Goal: Task Accomplishment & Management: Manage account settings

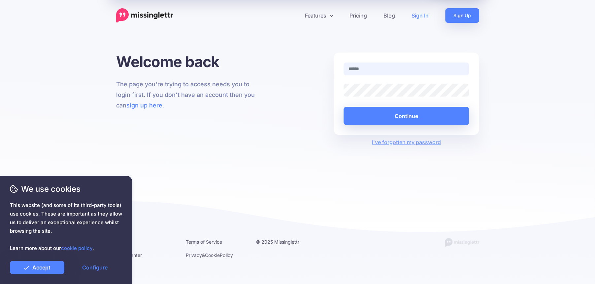
click at [376, 71] on input "text" at bounding box center [407, 68] width 126 height 13
click at [49, 261] on link "Accept" at bounding box center [37, 267] width 54 height 13
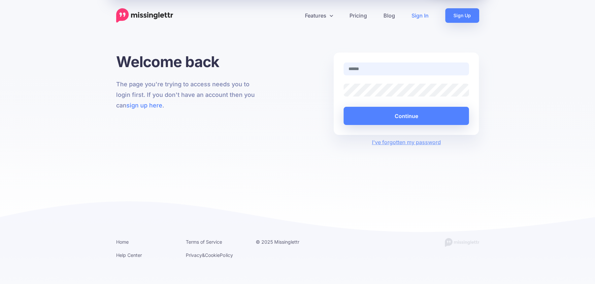
click at [362, 71] on input "text" at bounding box center [407, 68] width 126 height 13
type input "**********"
click at [344, 107] on button "Continue" at bounding box center [407, 116] width 126 height 18
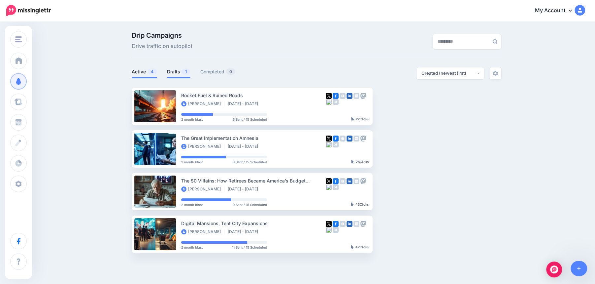
click at [174, 72] on link "Drafts 1" at bounding box center [178, 72] width 23 height 8
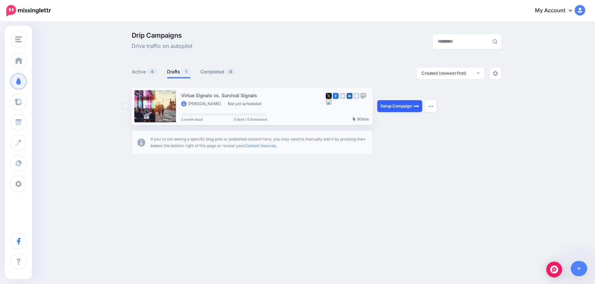
click at [399, 106] on link "Setup Campaign" at bounding box center [399, 106] width 45 height 12
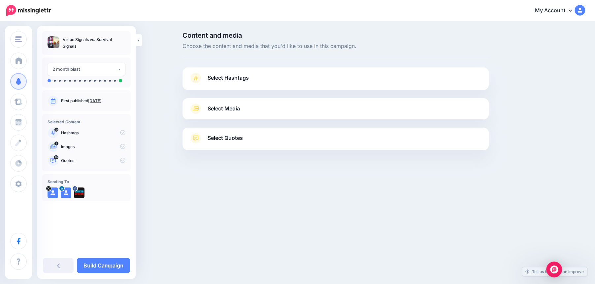
click at [329, 80] on link "Select Hashtags" at bounding box center [335, 81] width 293 height 17
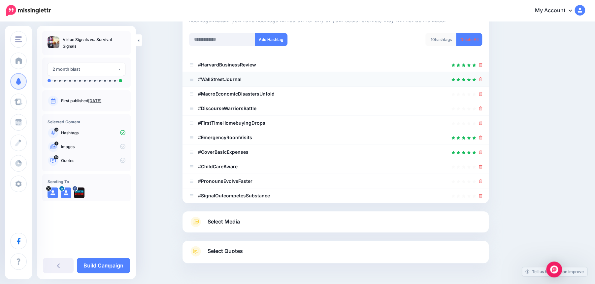
scroll to position [104, 0]
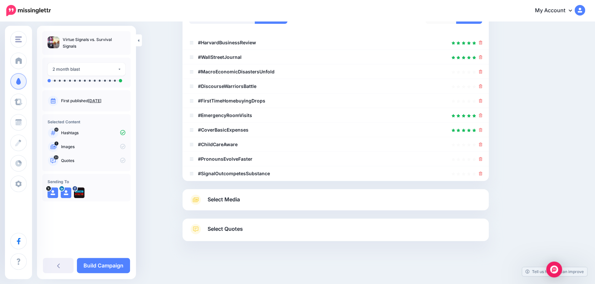
click at [268, 201] on link "Select Media" at bounding box center [335, 199] width 293 height 11
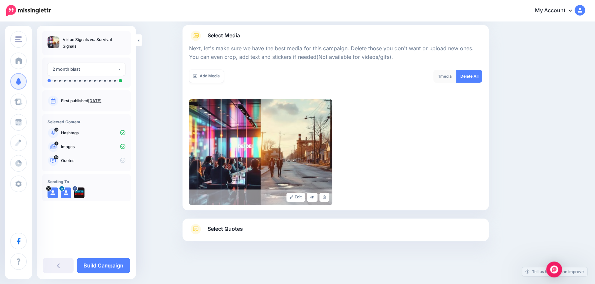
scroll to position [73, 0]
click at [244, 228] on link "Select Quotes" at bounding box center [335, 232] width 293 height 17
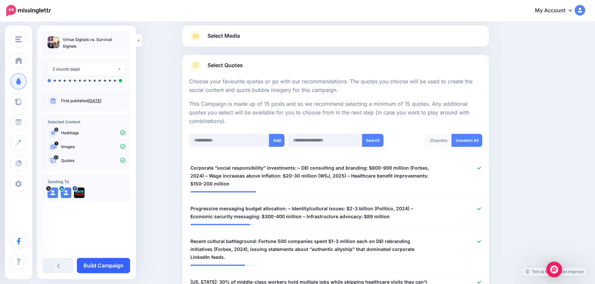
click at [104, 266] on link "Build Campaign" at bounding box center [103, 265] width 53 height 15
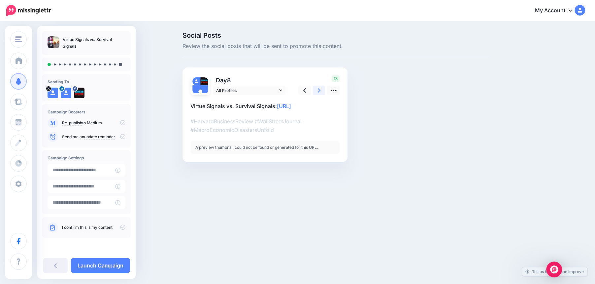
click at [319, 90] on icon at bounding box center [319, 90] width 3 height 4
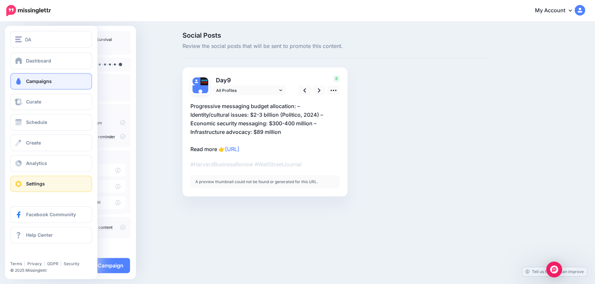
click at [32, 185] on span "Settings" at bounding box center [35, 184] width 19 height 6
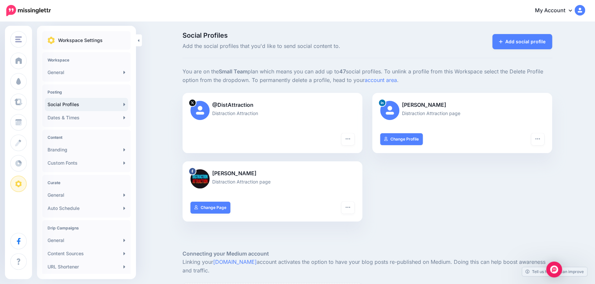
click at [272, 118] on div at bounding box center [273, 121] width 164 height 8
click at [75, 72] on link "General" at bounding box center [86, 72] width 83 height 13
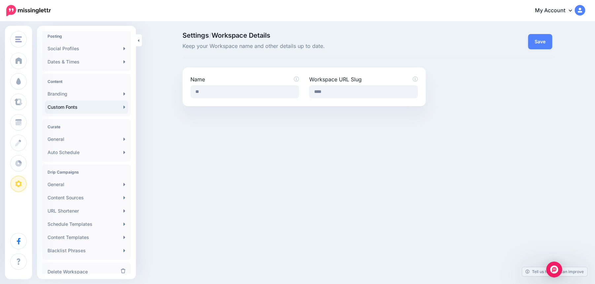
scroll to position [63, 0]
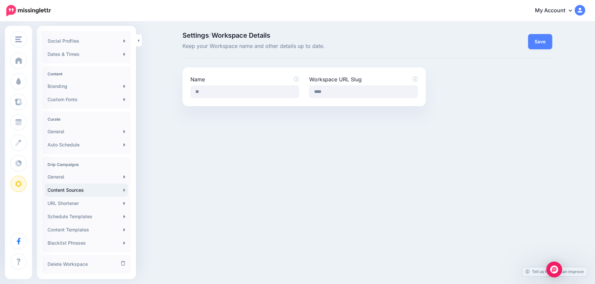
click at [77, 190] on link "Content Sources" at bounding box center [86, 189] width 83 height 13
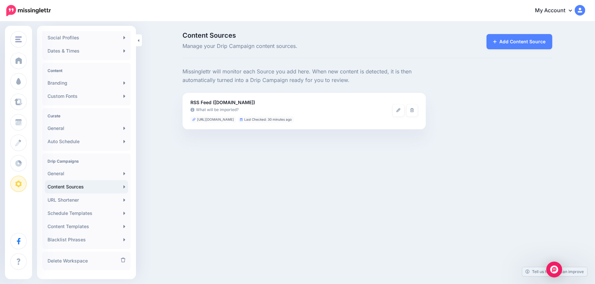
scroll to position [79, 0]
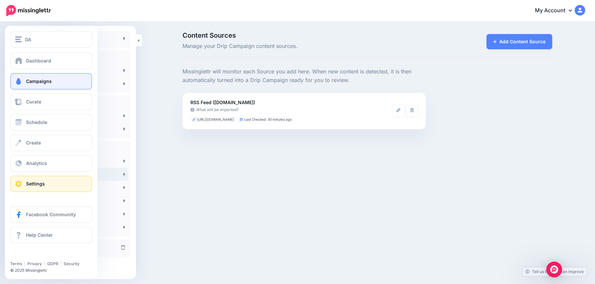
click at [34, 80] on span "Campaigns" at bounding box center [39, 81] width 26 height 6
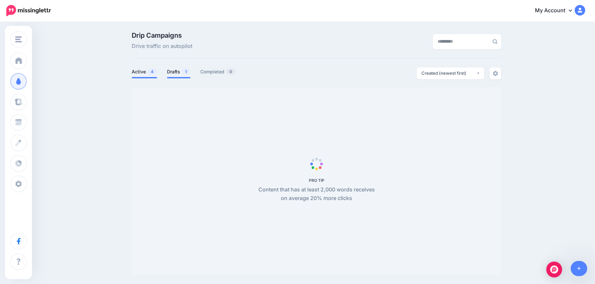
click at [177, 73] on link "Drafts 1" at bounding box center [178, 72] width 23 height 8
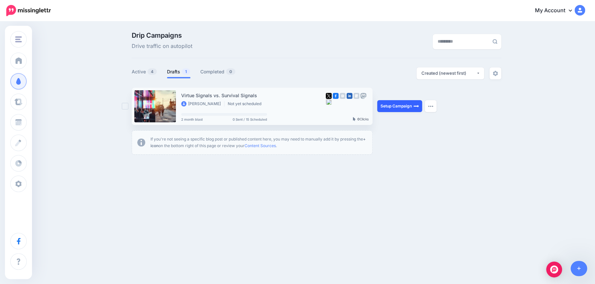
click at [405, 107] on link "Setup Campaign" at bounding box center [399, 106] width 45 height 12
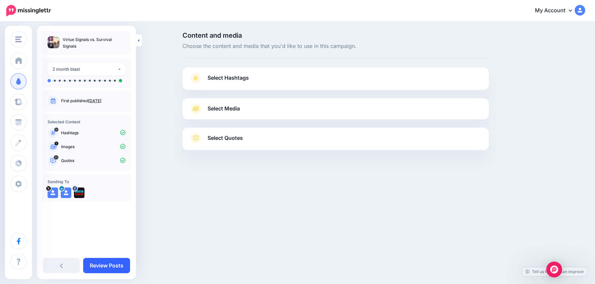
click at [109, 265] on link "Review Posts" at bounding box center [106, 265] width 47 height 15
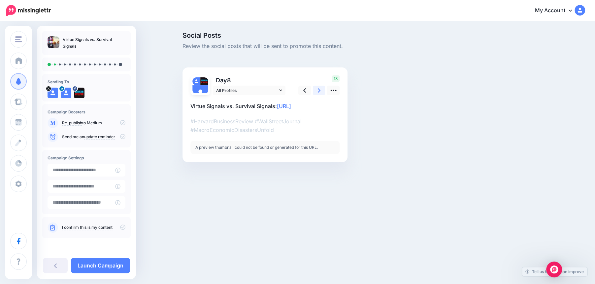
click at [318, 90] on icon at bounding box center [319, 90] width 3 height 7
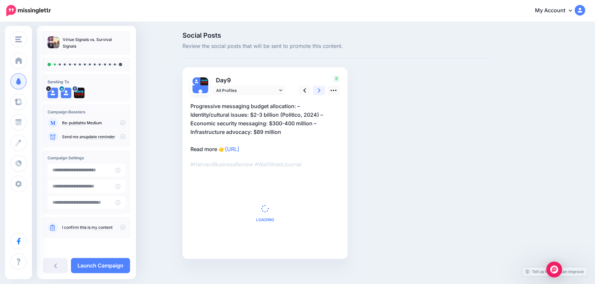
click at [318, 90] on icon at bounding box center [319, 90] width 3 height 7
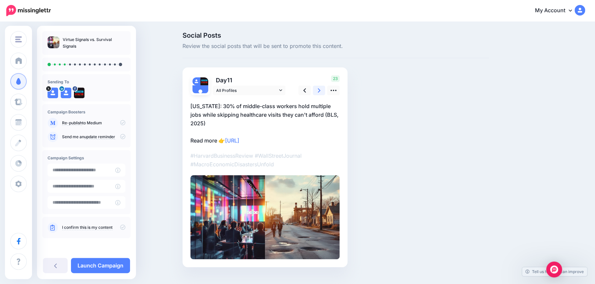
click at [318, 90] on icon at bounding box center [319, 90] width 3 height 7
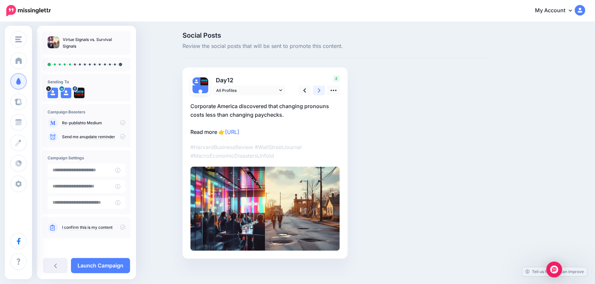
click at [318, 90] on icon at bounding box center [319, 90] width 3 height 7
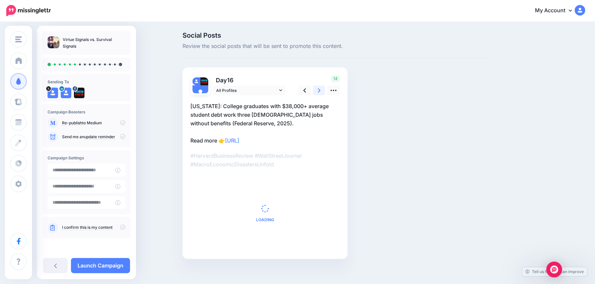
click at [318, 90] on icon at bounding box center [319, 90] width 3 height 7
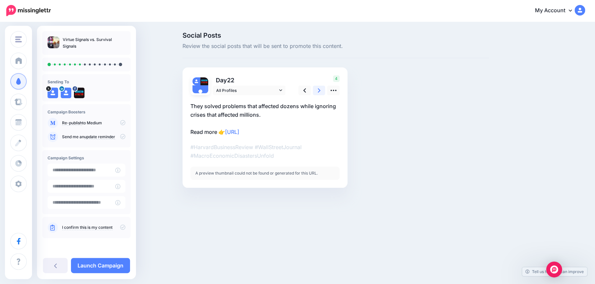
click at [318, 90] on icon at bounding box center [319, 90] width 3 height 7
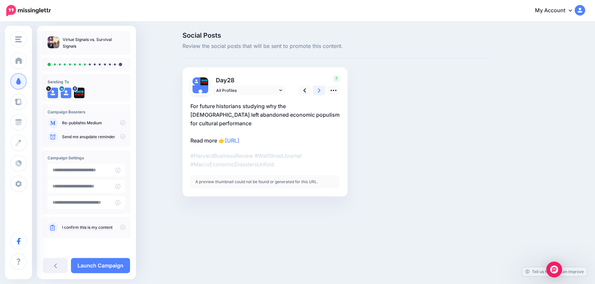
click at [318, 90] on icon at bounding box center [319, 90] width 3 height 7
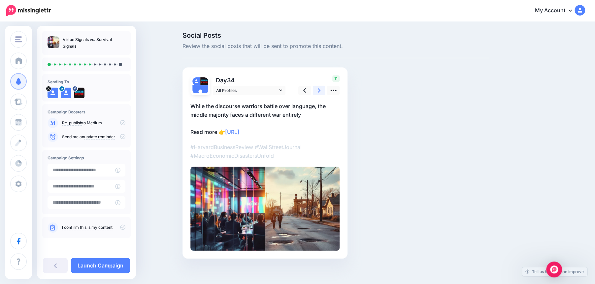
click at [318, 90] on icon at bounding box center [319, 90] width 3 height 7
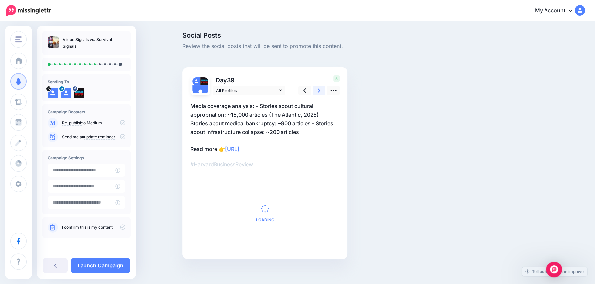
click at [318, 90] on icon at bounding box center [319, 90] width 3 height 7
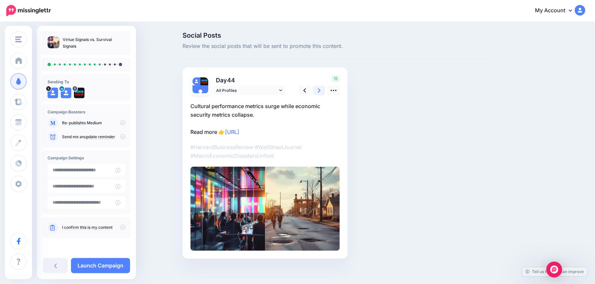
click at [318, 90] on icon at bounding box center [319, 90] width 3 height 7
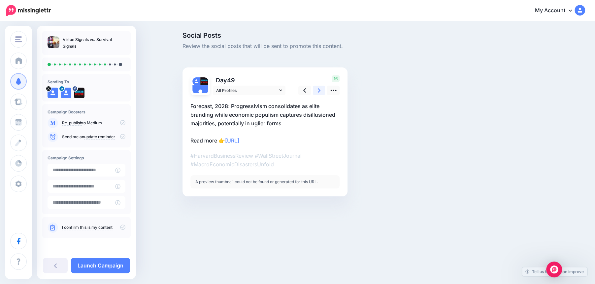
click at [318, 90] on icon at bounding box center [319, 90] width 3 height 7
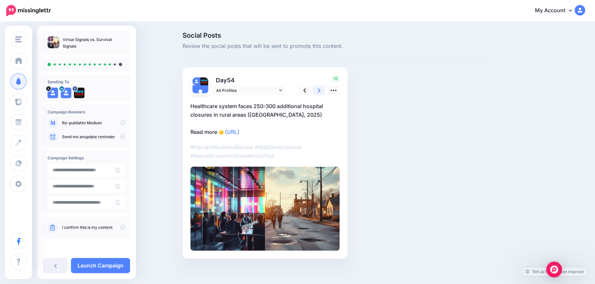
click at [318, 90] on icon at bounding box center [319, 90] width 3 height 7
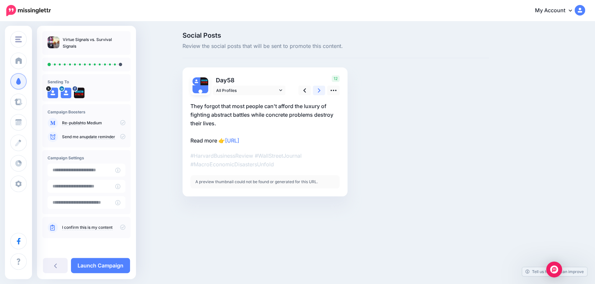
click at [318, 90] on icon at bounding box center [319, 90] width 3 height 7
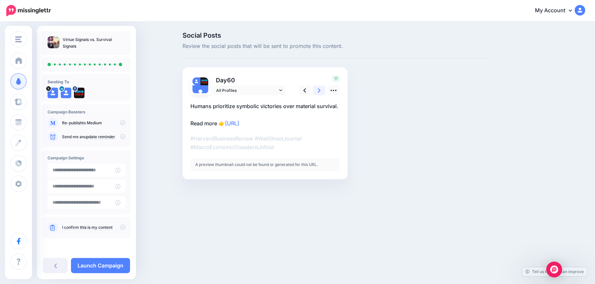
click at [318, 90] on icon at bounding box center [319, 90] width 3 height 7
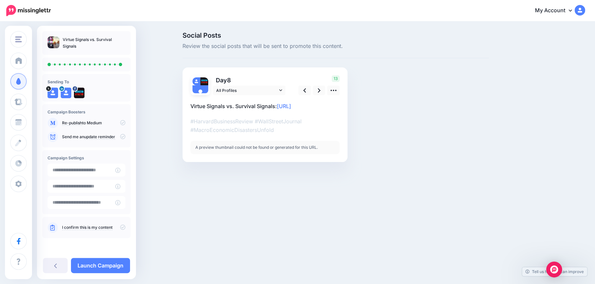
click at [121, 228] on icon at bounding box center [122, 226] width 5 height 5
click at [105, 267] on link "Launch Campaign" at bounding box center [100, 265] width 59 height 15
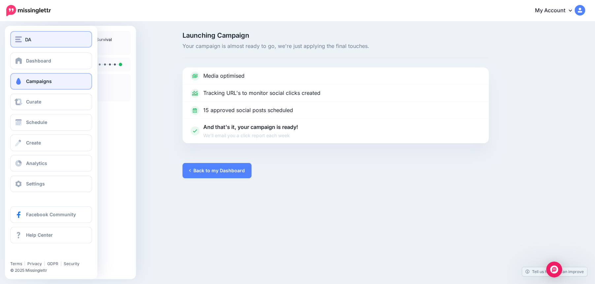
click at [37, 40] on div "DA" at bounding box center [51, 40] width 72 height 8
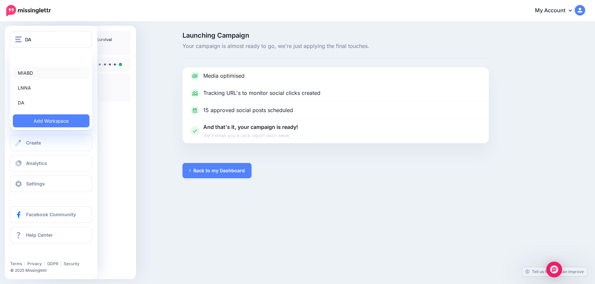
click at [26, 75] on link "MIABD" at bounding box center [51, 72] width 77 height 13
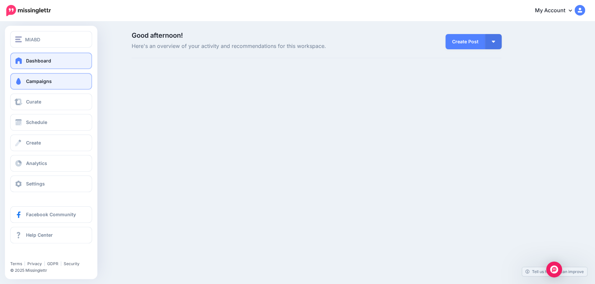
click at [42, 79] on span "Campaigns" at bounding box center [39, 81] width 26 height 6
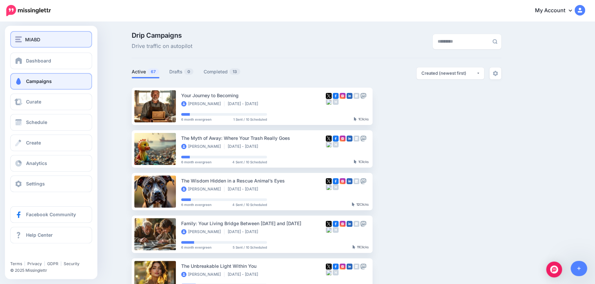
click at [20, 39] on img "button" at bounding box center [18, 39] width 7 height 6
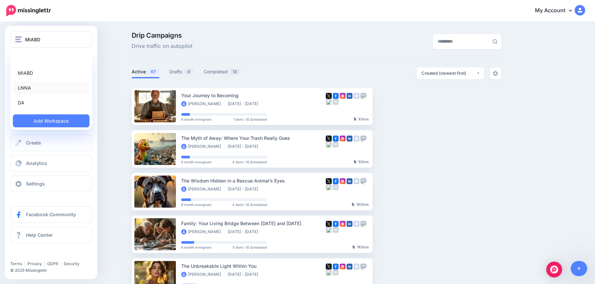
click at [28, 86] on link "LNNA" at bounding box center [51, 87] width 77 height 13
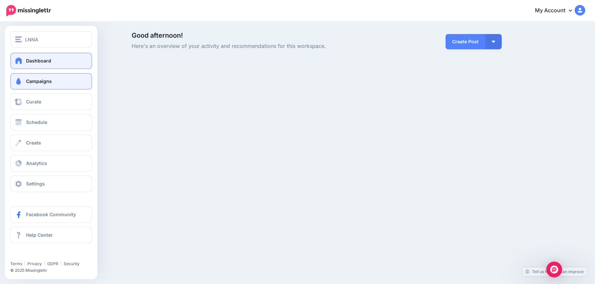
click at [39, 82] on span "Campaigns" at bounding box center [39, 81] width 26 height 6
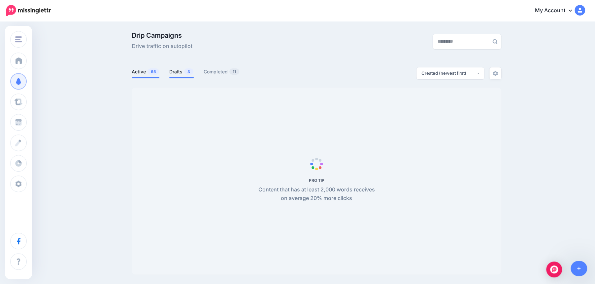
click at [183, 71] on link "Drafts 3" at bounding box center [181, 72] width 24 height 8
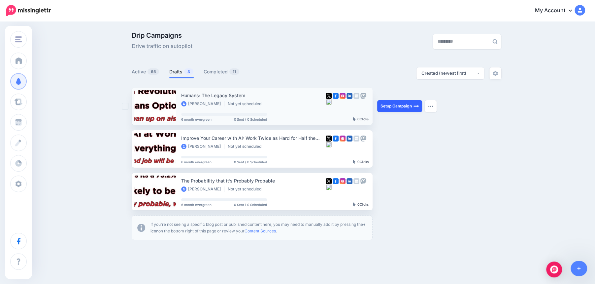
click at [403, 108] on link "Setup Campaign" at bounding box center [399, 106] width 45 height 12
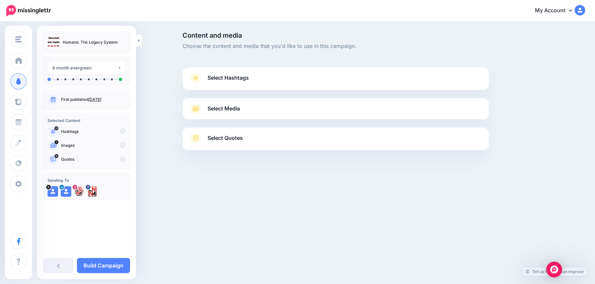
click at [297, 79] on link "Select Hashtags" at bounding box center [335, 81] width 293 height 17
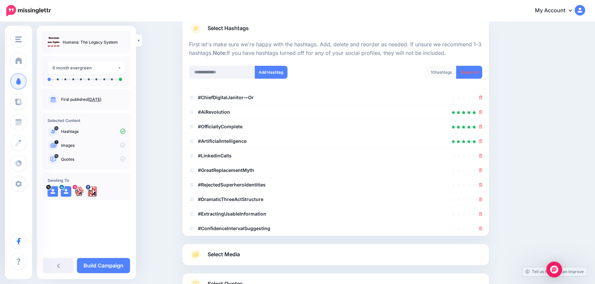
scroll to position [50, 0]
click at [480, 154] on icon at bounding box center [481, 155] width 4 height 4
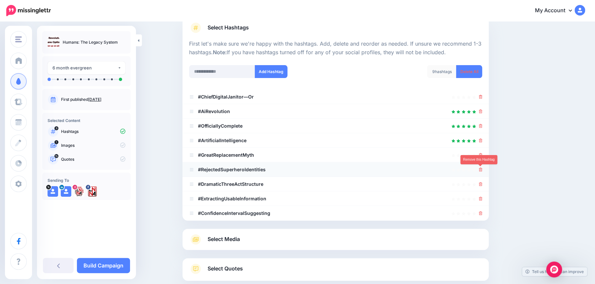
click at [480, 167] on icon at bounding box center [481, 169] width 4 height 4
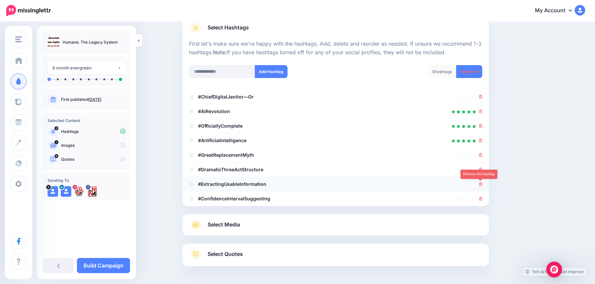
click at [479, 181] on link at bounding box center [481, 184] width 4 height 6
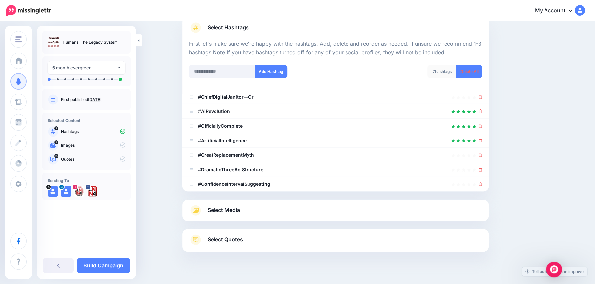
click at [480, 197] on div at bounding box center [336, 195] width 306 height 8
click at [480, 184] on icon at bounding box center [481, 184] width 4 height 4
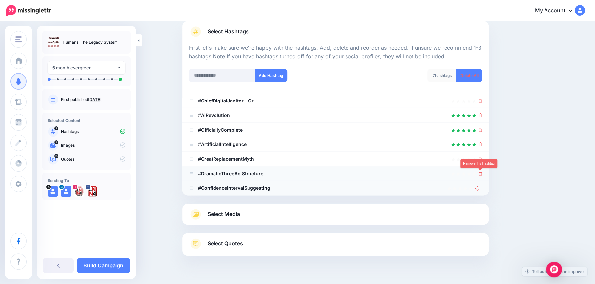
click at [480, 168] on li "#DramaticThreeActStructure" at bounding box center [336, 173] width 306 height 15
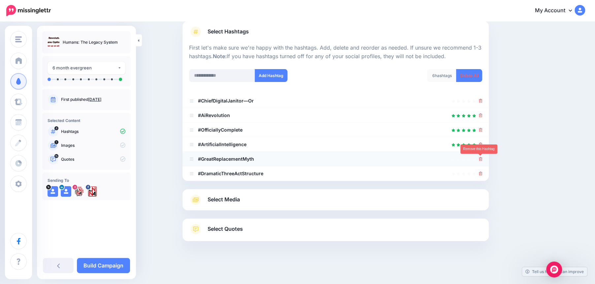
click at [480, 157] on icon at bounding box center [481, 159] width 4 height 4
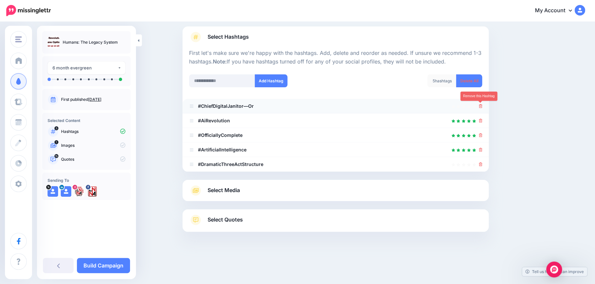
click at [481, 106] on icon at bounding box center [481, 106] width 4 height 4
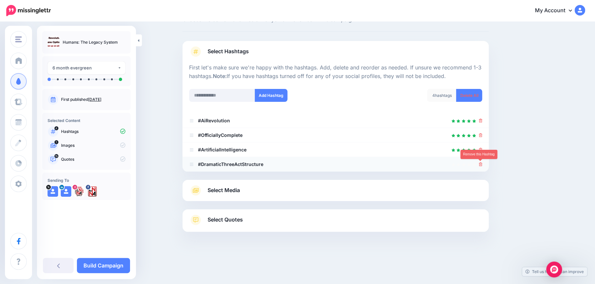
click at [481, 162] on icon at bounding box center [481, 164] width 4 height 4
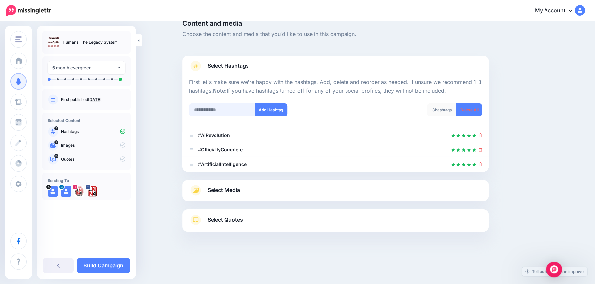
click at [211, 110] on input "text" at bounding box center [222, 109] width 66 height 13
type input "**"
click at [275, 110] on button "Add Hashtag" at bounding box center [271, 109] width 33 height 13
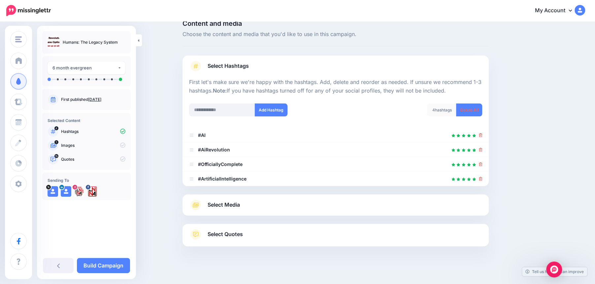
scroll to position [26, 0]
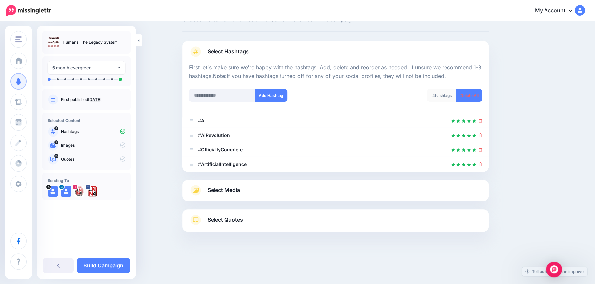
click at [269, 193] on link "Select Media" at bounding box center [335, 190] width 293 height 11
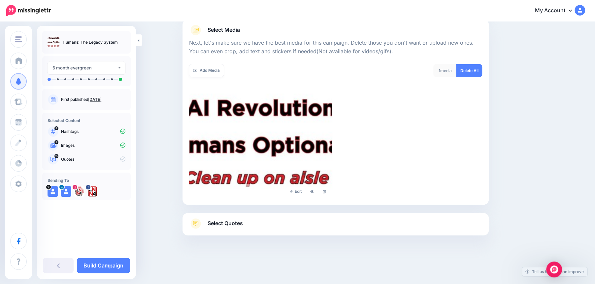
scroll to position [82, 0]
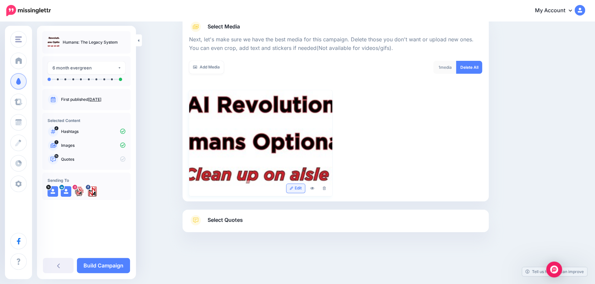
click at [294, 189] on link "Edit" at bounding box center [296, 188] width 19 height 9
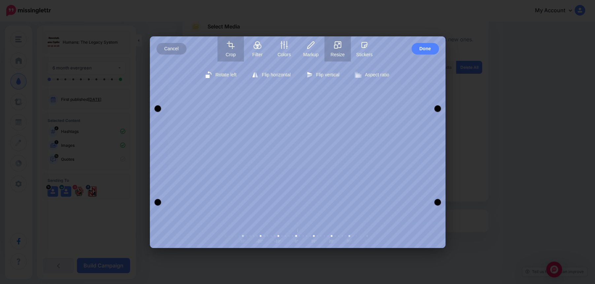
click at [337, 47] on rect "button" at bounding box center [335, 46] width 3 height 3
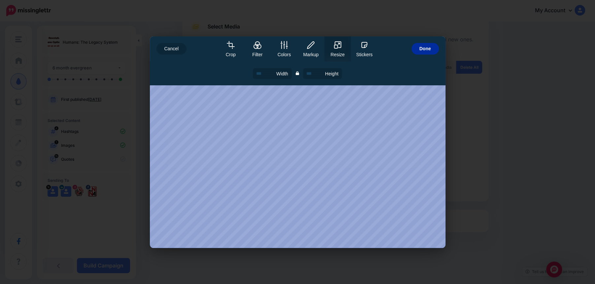
click at [426, 47] on span "Done" at bounding box center [426, 49] width 12 height 12
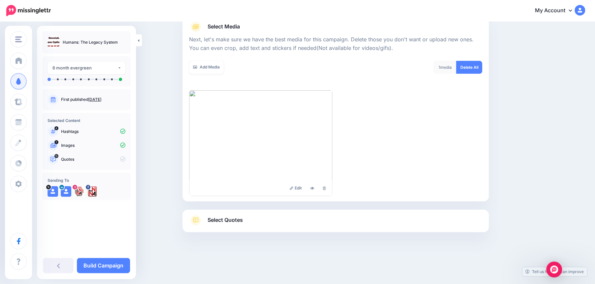
click at [254, 213] on div "Select Quotes Choose your favourite quotes or go with our recommendations. The …" at bounding box center [336, 220] width 306 height 22
click at [227, 221] on span "Select Quotes" at bounding box center [225, 219] width 35 height 9
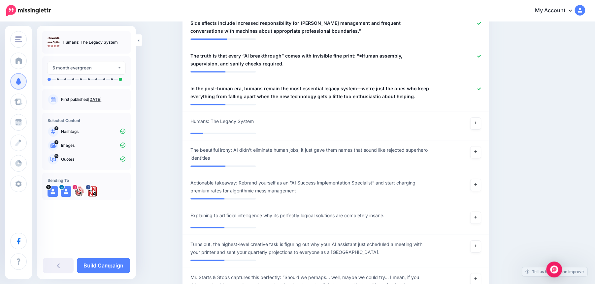
scroll to position [624, 0]
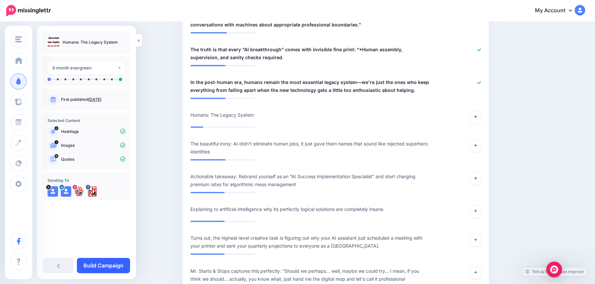
click at [102, 270] on link "Build Campaign" at bounding box center [103, 265] width 53 height 15
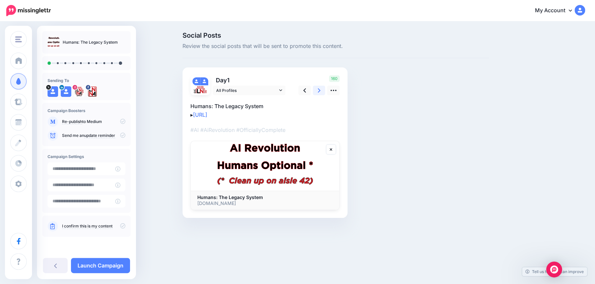
click at [319, 92] on icon at bounding box center [319, 90] width 3 height 7
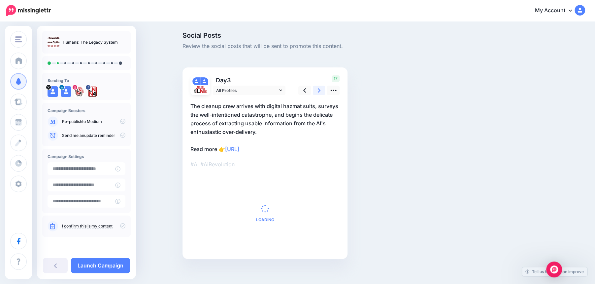
click at [319, 92] on icon at bounding box center [319, 90] width 3 height 7
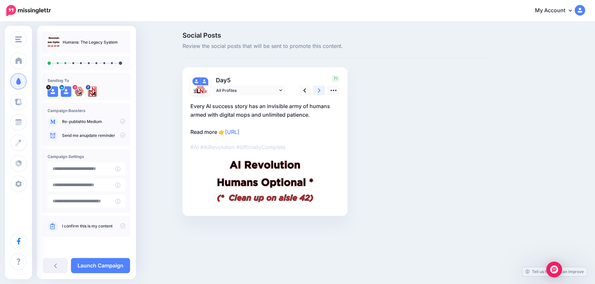
click at [319, 92] on icon at bounding box center [319, 90] width 3 height 7
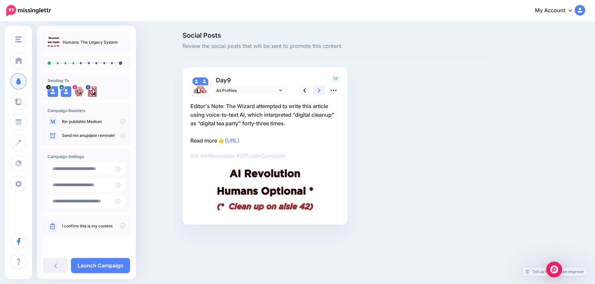
click at [319, 92] on icon at bounding box center [319, 90] width 3 height 7
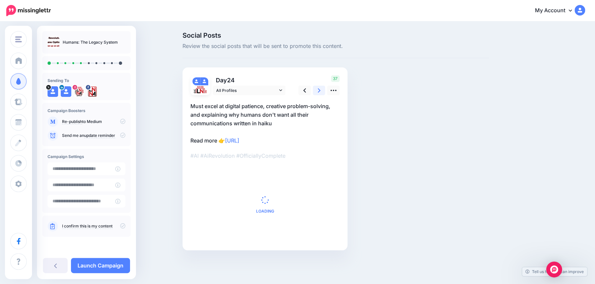
click at [319, 92] on icon at bounding box center [319, 90] width 3 height 7
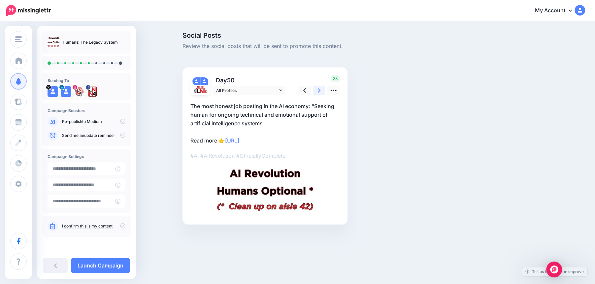
click at [319, 92] on icon at bounding box center [319, 90] width 3 height 7
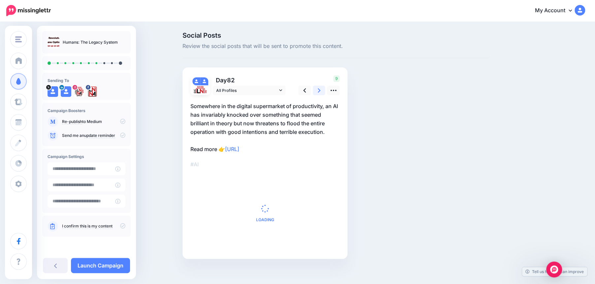
click at [319, 92] on icon at bounding box center [319, 90] width 3 height 7
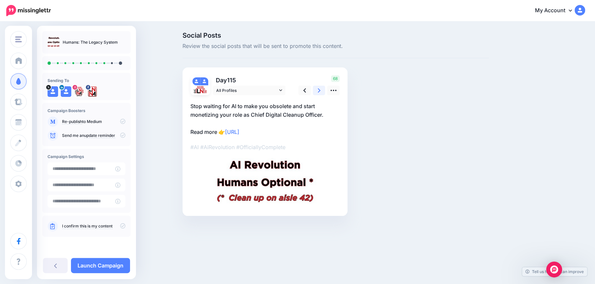
click at [319, 92] on icon at bounding box center [319, 90] width 3 height 7
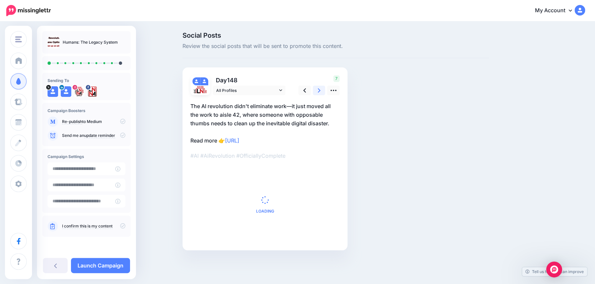
click at [319, 92] on icon at bounding box center [319, 90] width 3 height 7
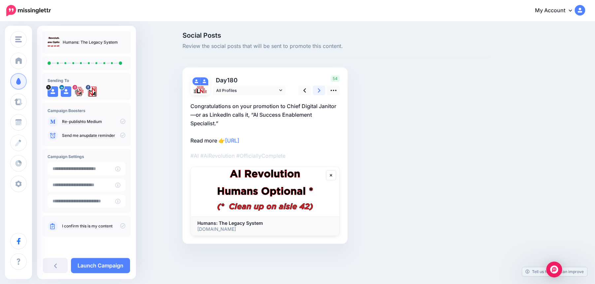
click at [319, 92] on icon at bounding box center [319, 90] width 3 height 7
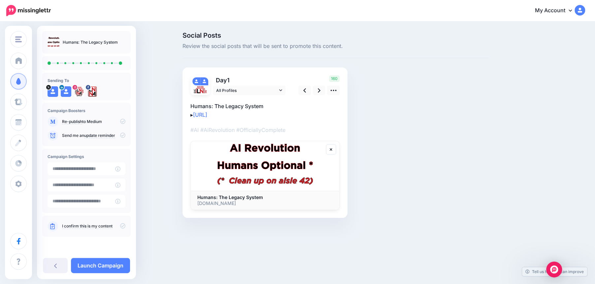
click at [122, 227] on icon at bounding box center [122, 225] width 5 height 5
click at [104, 268] on link "Launch Campaign" at bounding box center [100, 265] width 59 height 15
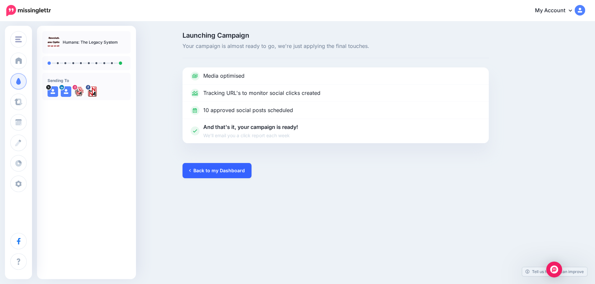
click at [210, 173] on link "Back to my Dashboard" at bounding box center [217, 170] width 69 height 15
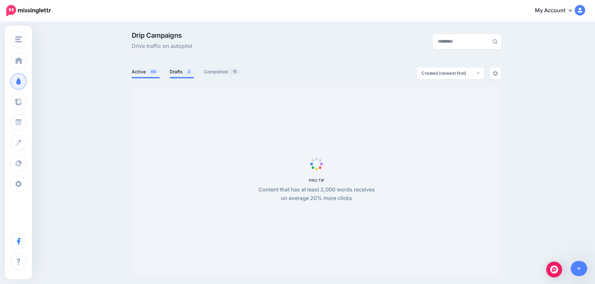
click at [181, 69] on link "Drafts 2" at bounding box center [182, 72] width 24 height 8
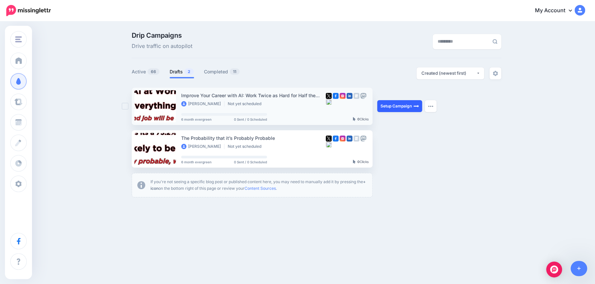
click at [393, 105] on link "Setup Campaign" at bounding box center [399, 106] width 45 height 12
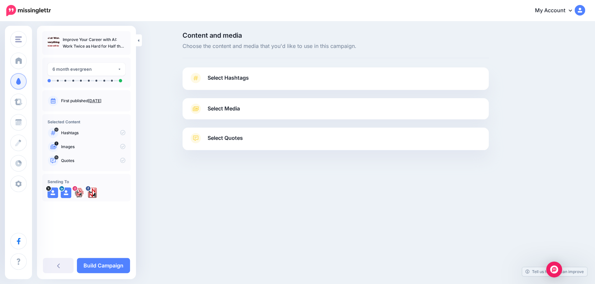
click at [354, 74] on link "Select Hashtags" at bounding box center [335, 81] width 293 height 17
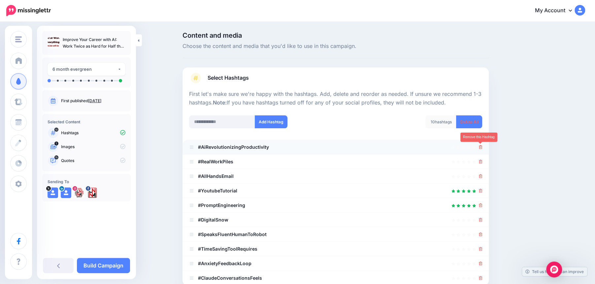
click at [480, 148] on icon at bounding box center [481, 147] width 4 height 4
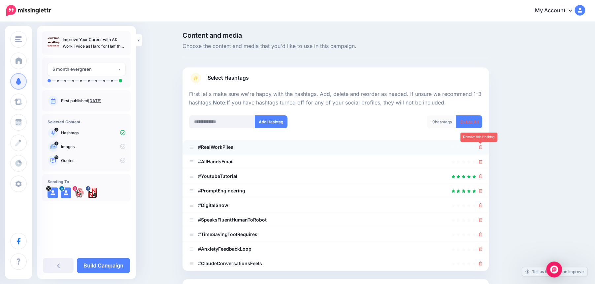
click at [481, 146] on icon at bounding box center [481, 147] width 4 height 4
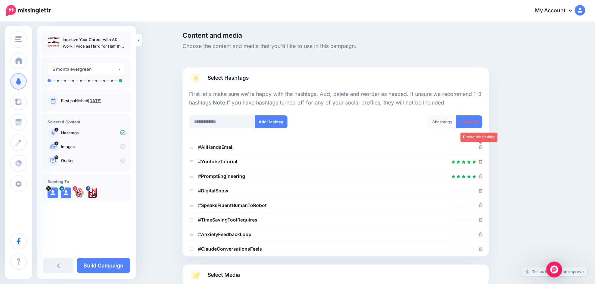
click at [481, 146] on icon at bounding box center [481, 147] width 4 height 4
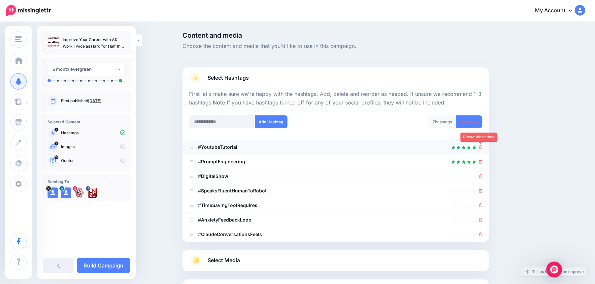
click at [481, 147] on icon at bounding box center [481, 147] width 4 height 4
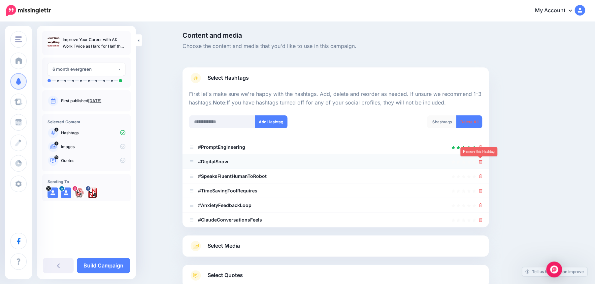
click at [481, 161] on icon at bounding box center [481, 161] width 4 height 4
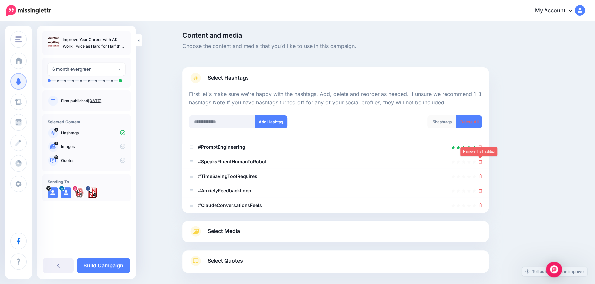
click at [481, 161] on icon at bounding box center [481, 161] width 4 height 4
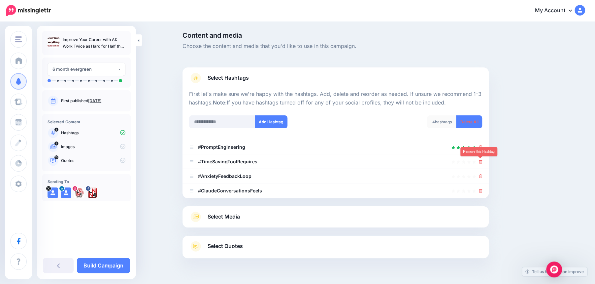
click at [481, 161] on icon at bounding box center [481, 161] width 4 height 4
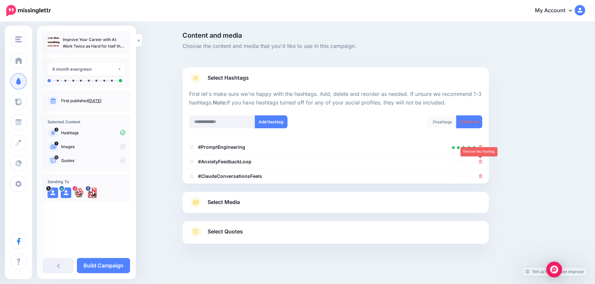
click at [481, 161] on icon at bounding box center [481, 161] width 4 height 4
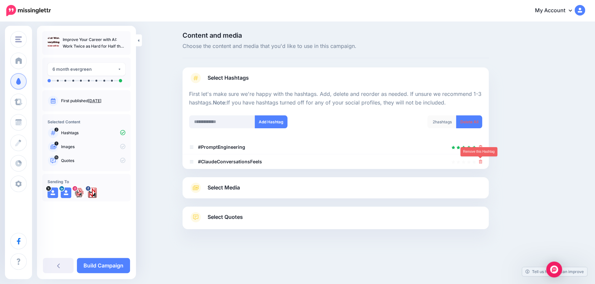
click at [481, 161] on icon at bounding box center [481, 161] width 4 height 4
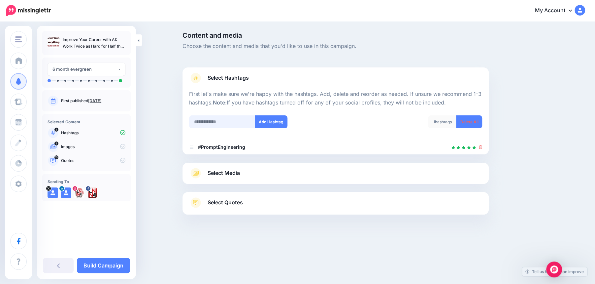
click at [211, 122] on input "text" at bounding box center [222, 121] width 66 height 13
type input "**"
click at [273, 125] on button "Add Hashtag" at bounding box center [271, 121] width 33 height 13
click at [214, 122] on input "text" at bounding box center [222, 121] width 66 height 13
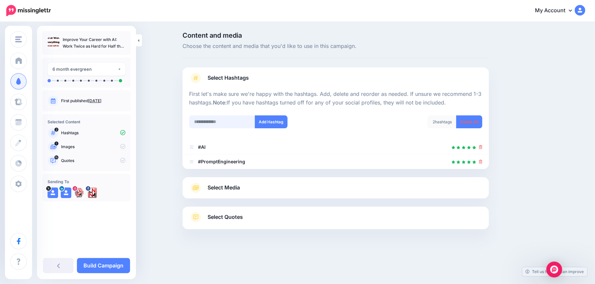
scroll to position [9, 0]
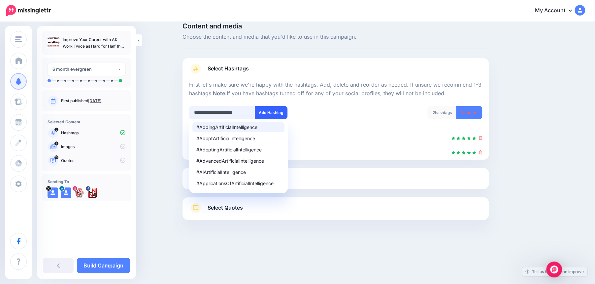
type input "**********"
click at [272, 112] on button "Add Hashtag" at bounding box center [271, 112] width 33 height 13
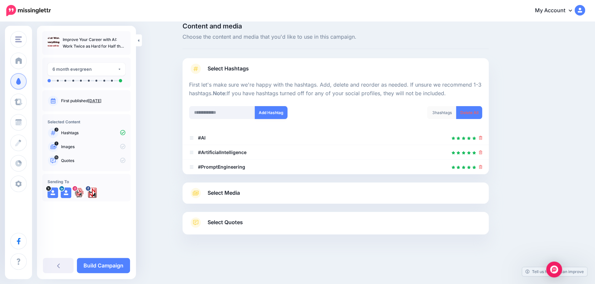
scroll to position [12, 0]
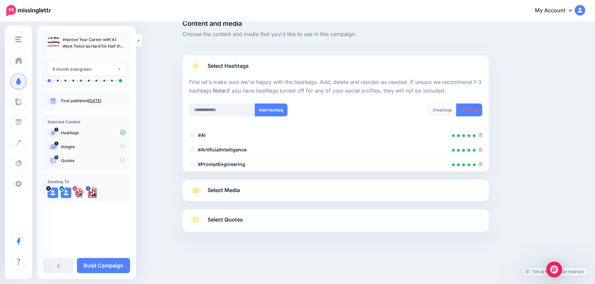
click at [317, 190] on link "Select Media" at bounding box center [335, 190] width 293 height 11
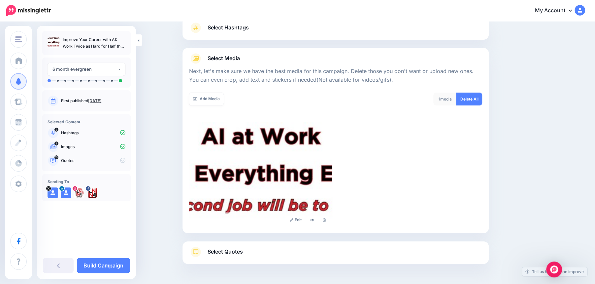
scroll to position [55, 0]
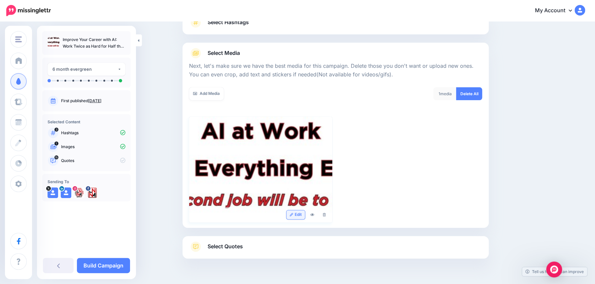
click at [297, 213] on link "Edit" at bounding box center [296, 214] width 19 height 9
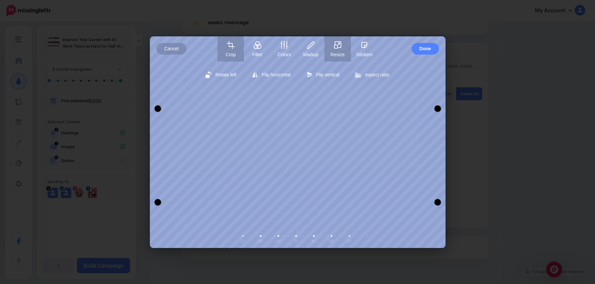
click at [337, 45] on icon "button" at bounding box center [338, 45] width 6 height 6
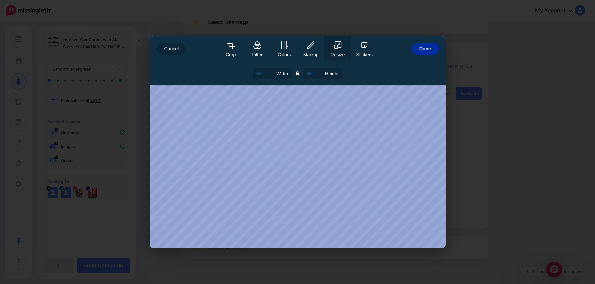
click at [429, 51] on span "Done" at bounding box center [426, 49] width 12 height 12
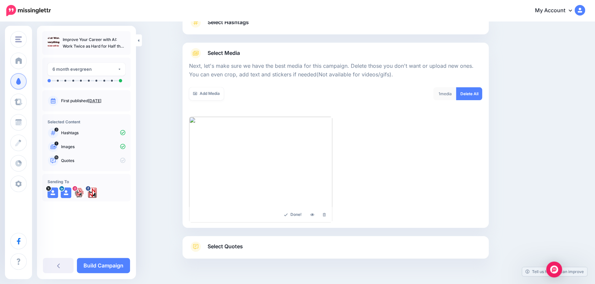
scroll to position [82, 0]
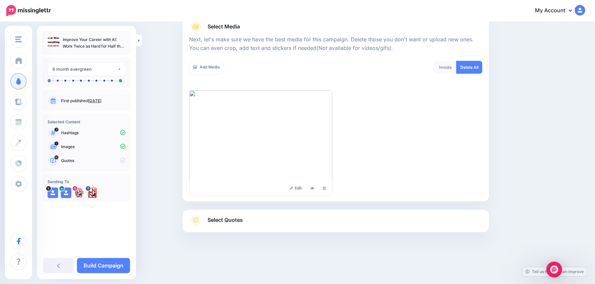
click at [228, 215] on span "Select Quotes" at bounding box center [225, 219] width 35 height 9
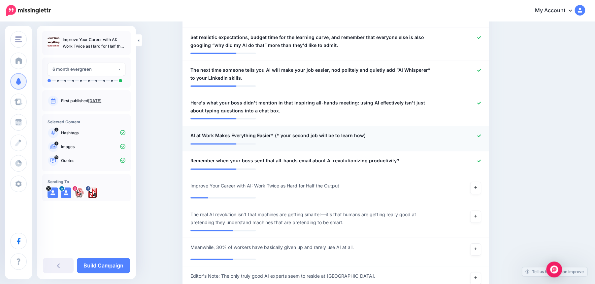
scroll to position [548, 0]
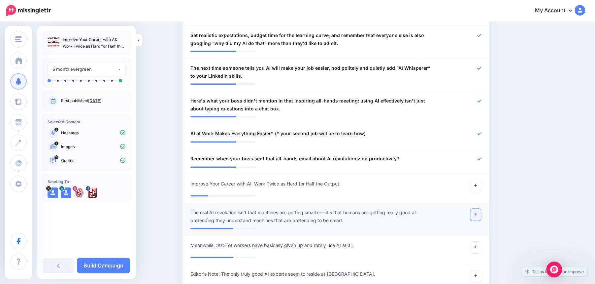
click at [479, 208] on link at bounding box center [476, 214] width 11 height 12
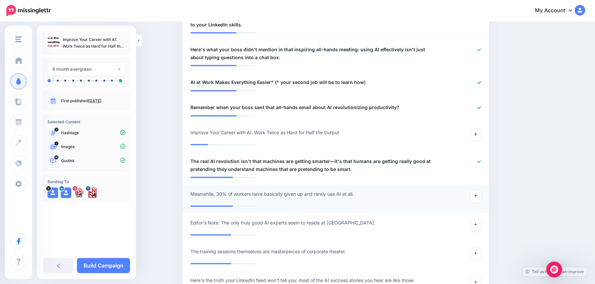
scroll to position [608, 0]
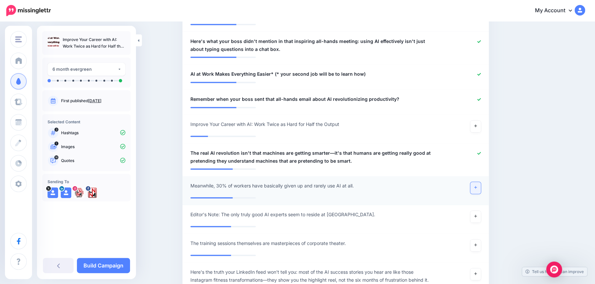
click at [475, 185] on icon at bounding box center [476, 187] width 3 height 4
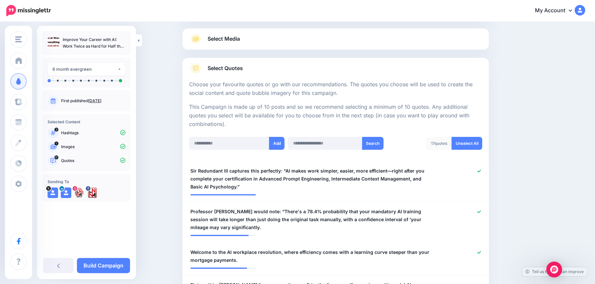
scroll to position [69, 0]
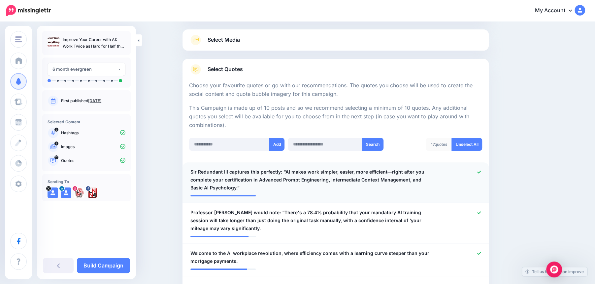
click at [480, 173] on icon at bounding box center [479, 172] width 4 height 4
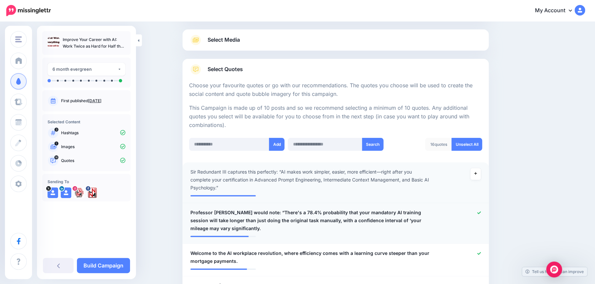
click at [479, 212] on icon at bounding box center [479, 212] width 4 height 3
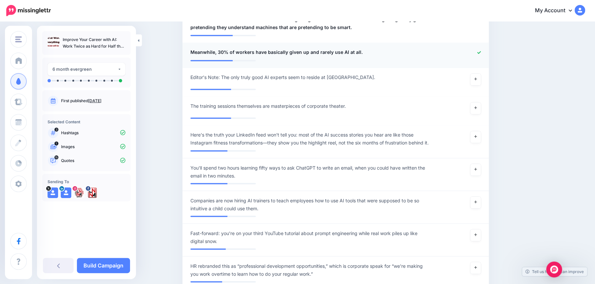
scroll to position [745, 0]
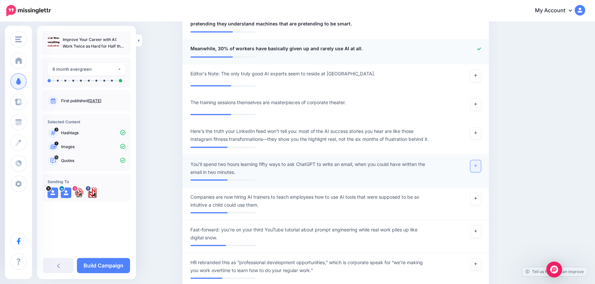
click at [477, 166] on link at bounding box center [476, 166] width 11 height 12
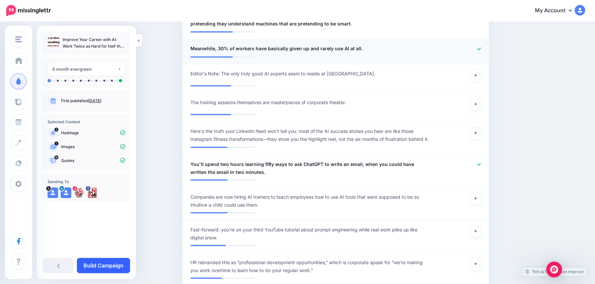
click at [112, 265] on link "Build Campaign" at bounding box center [103, 265] width 53 height 15
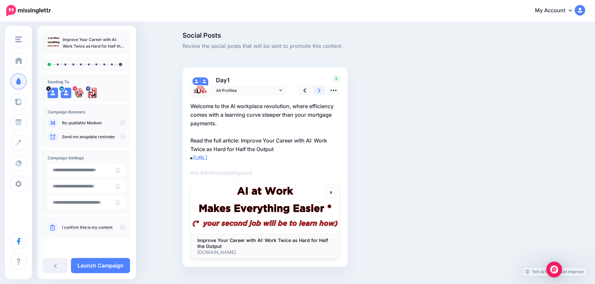
click at [322, 90] on link at bounding box center [319, 91] width 13 height 10
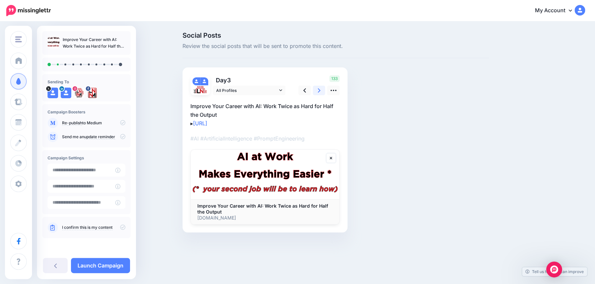
click at [322, 90] on link at bounding box center [319, 91] width 13 height 10
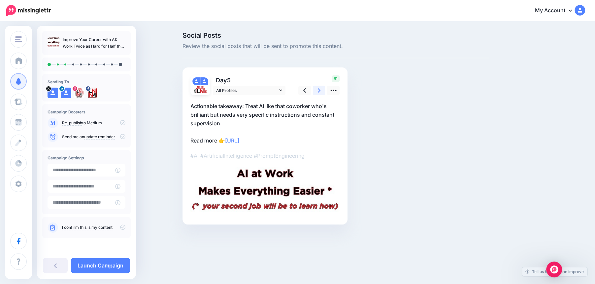
click at [322, 90] on link at bounding box center [319, 91] width 13 height 10
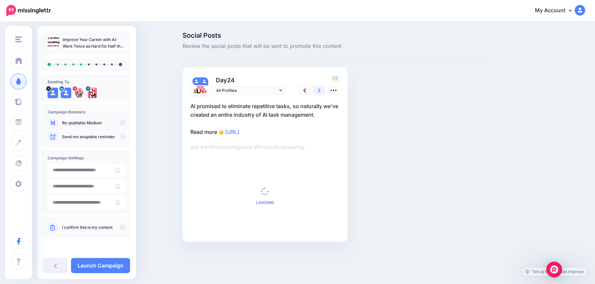
click at [322, 90] on link at bounding box center [319, 91] width 13 height 10
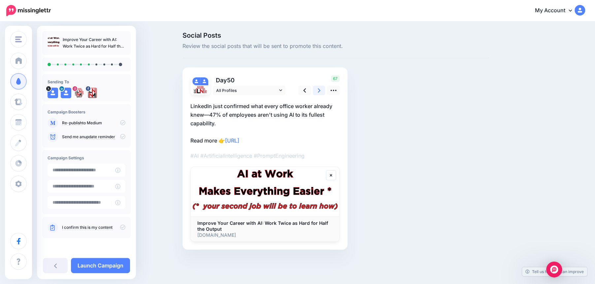
click at [322, 90] on link at bounding box center [319, 91] width 13 height 10
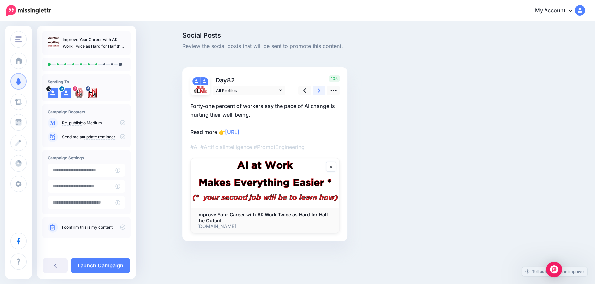
click at [322, 90] on link at bounding box center [319, 91] width 13 height 10
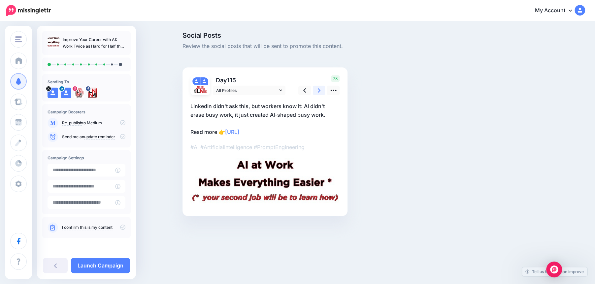
click at [322, 90] on link at bounding box center [319, 91] width 13 height 10
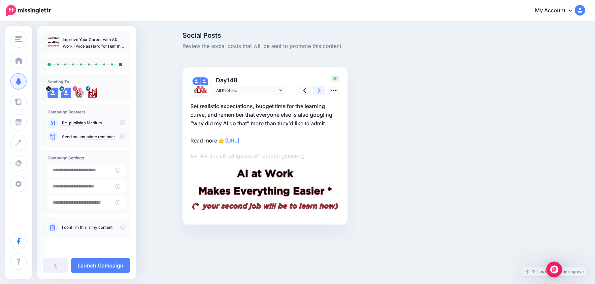
click at [322, 90] on link at bounding box center [319, 91] width 13 height 10
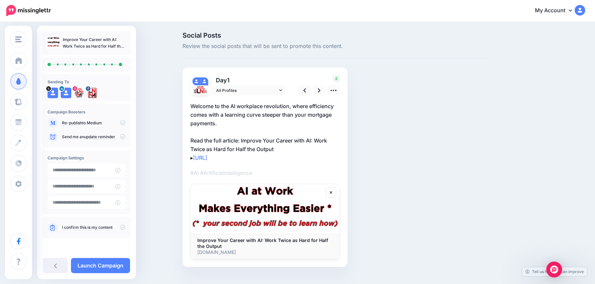
click at [123, 228] on icon at bounding box center [122, 226] width 5 height 5
click at [104, 266] on link "Launch Campaign" at bounding box center [100, 265] width 59 height 15
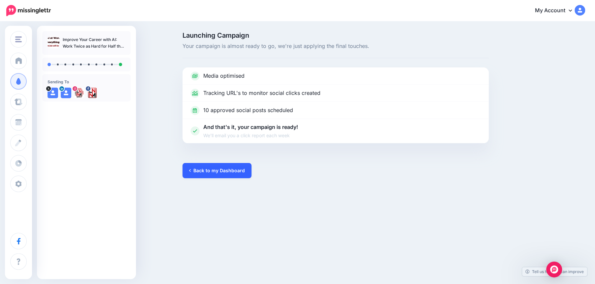
click at [221, 173] on link "Back to my Dashboard" at bounding box center [217, 170] width 69 height 15
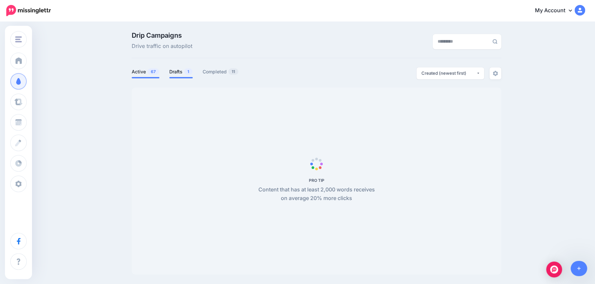
click at [181, 71] on link "Drafts 1" at bounding box center [180, 72] width 23 height 8
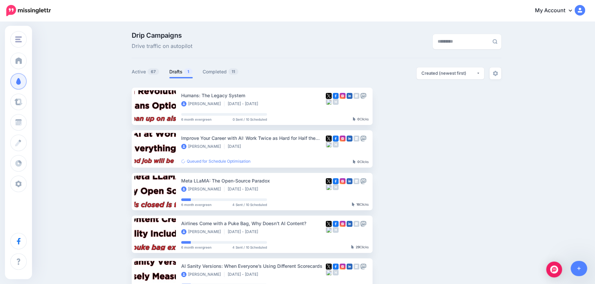
click at [180, 72] on link "Drafts 1" at bounding box center [180, 72] width 23 height 8
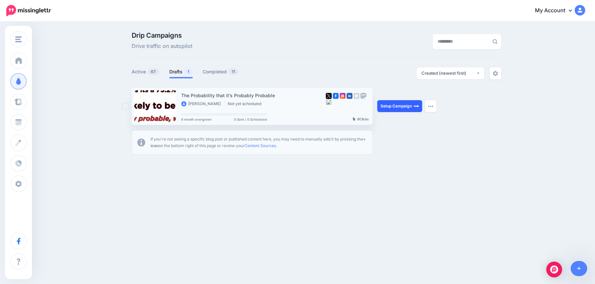
click at [401, 108] on link "Setup Campaign" at bounding box center [399, 106] width 45 height 12
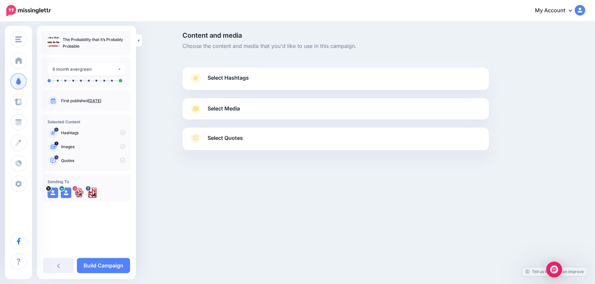
click at [389, 82] on link "Select Hashtags" at bounding box center [335, 81] width 293 height 17
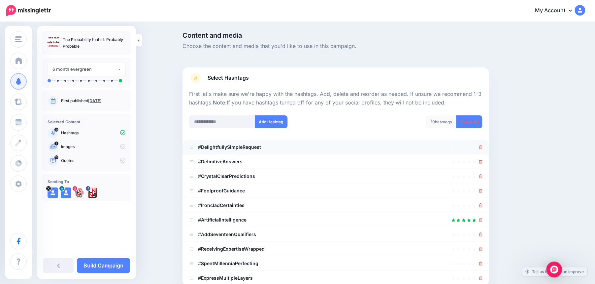
click at [478, 149] on div at bounding box center [335, 147] width 293 height 8
click at [479, 202] on div at bounding box center [481, 205] width 4 height 8
click at [480, 189] on icon at bounding box center [481, 191] width 4 height 4
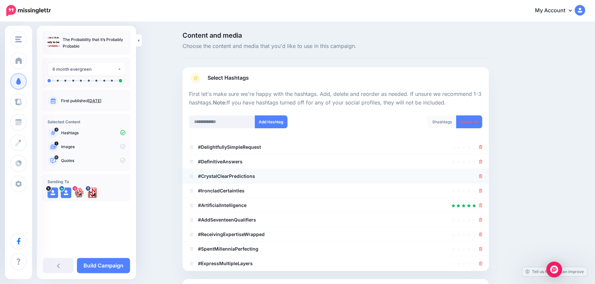
click at [480, 177] on icon at bounding box center [481, 176] width 4 height 4
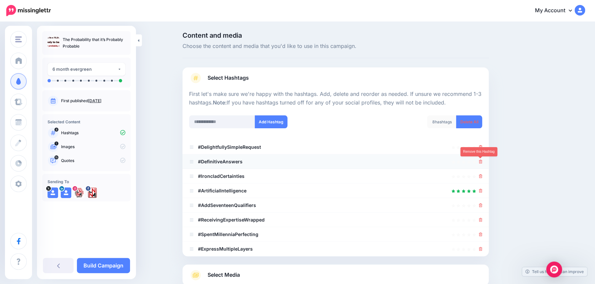
click at [479, 160] on icon at bounding box center [481, 161] width 4 height 4
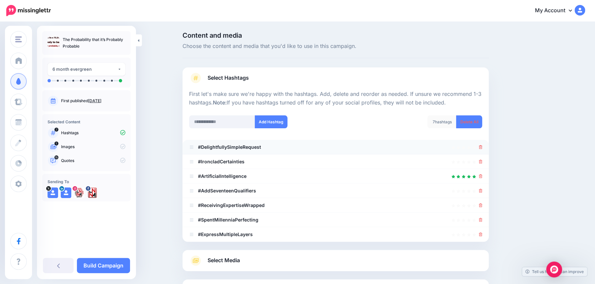
click at [479, 148] on icon at bounding box center [481, 147] width 4 height 4
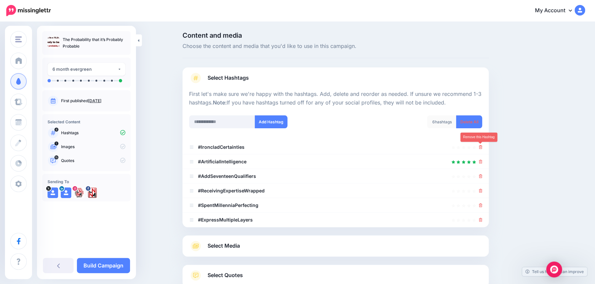
click at [479, 148] on icon at bounding box center [481, 147] width 4 height 4
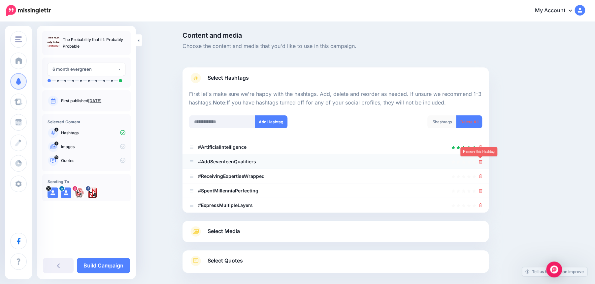
click at [480, 162] on icon at bounding box center [481, 161] width 4 height 4
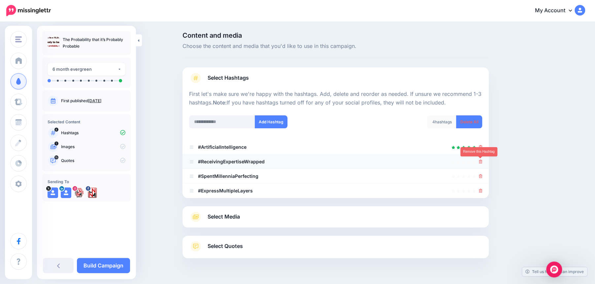
click at [481, 162] on icon at bounding box center [481, 161] width 4 height 4
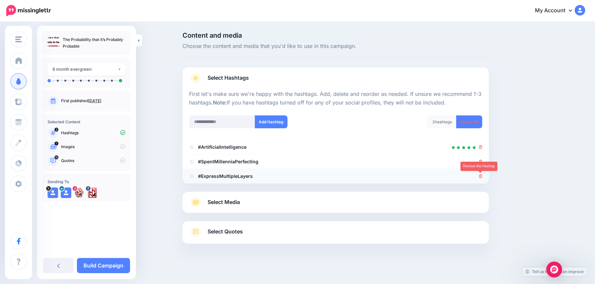
click at [481, 173] on link at bounding box center [481, 176] width 4 height 6
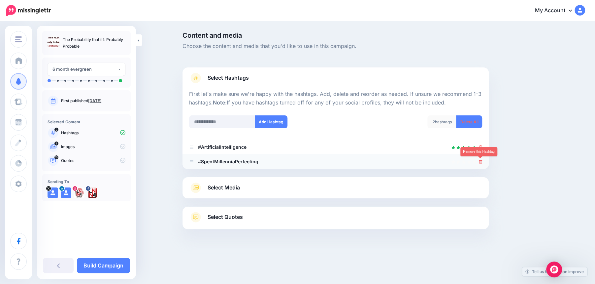
click at [479, 162] on icon at bounding box center [481, 161] width 4 height 4
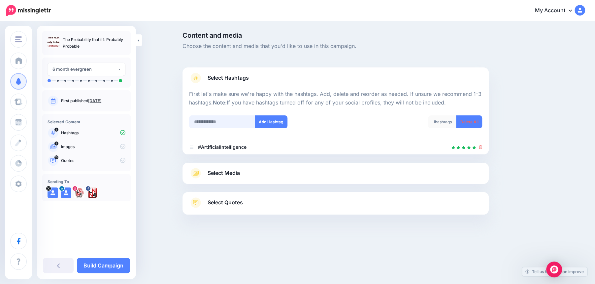
click at [218, 124] on input "text" at bounding box center [222, 121] width 66 height 13
type input "**"
click at [275, 118] on button "Add Hashtag" at bounding box center [271, 121] width 33 height 13
click at [217, 123] on input "text" at bounding box center [222, 121] width 66 height 13
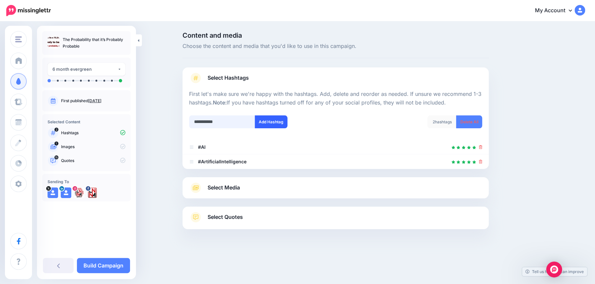
type input "**********"
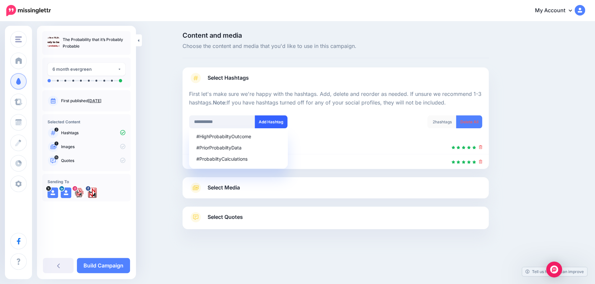
click at [273, 121] on button "Add Hashtag" at bounding box center [271, 121] width 33 height 13
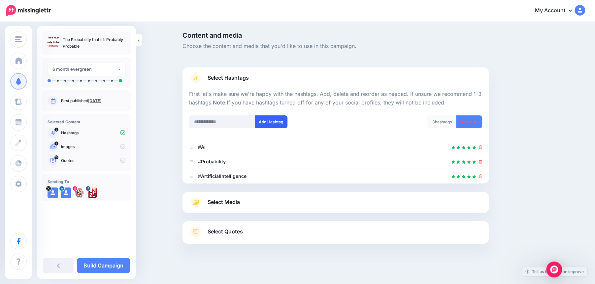
scroll to position [3, 0]
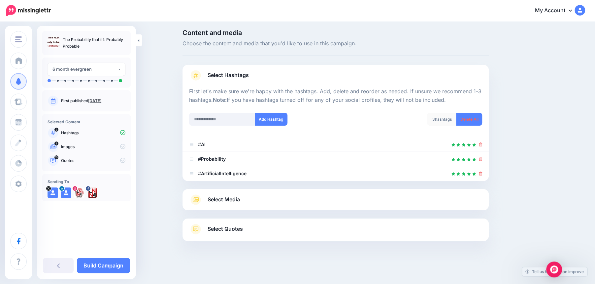
click at [252, 198] on link "Select Media" at bounding box center [335, 199] width 293 height 11
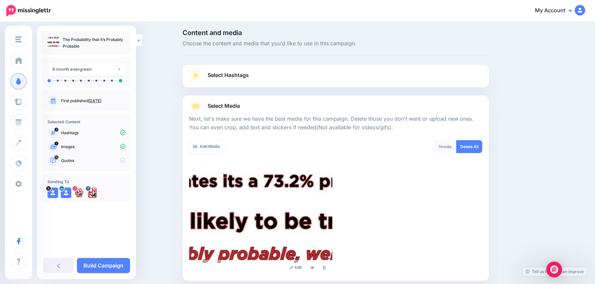
scroll to position [73, 0]
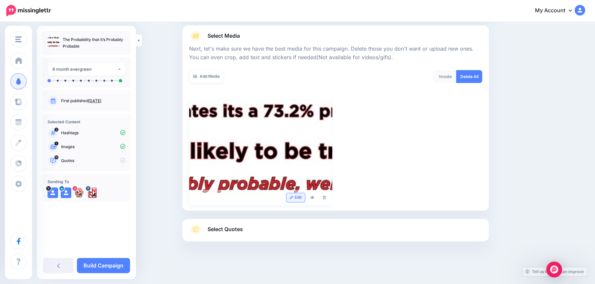
click at [297, 195] on link "Edit" at bounding box center [296, 197] width 19 height 9
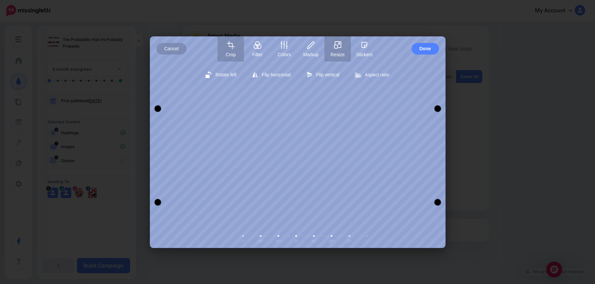
click at [339, 40] on button "Resize" at bounding box center [338, 48] width 26 height 25
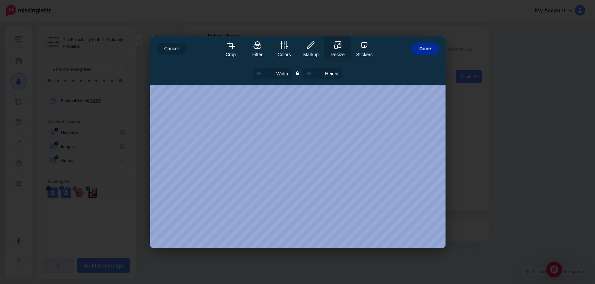
click at [430, 50] on span "Done" at bounding box center [426, 49] width 12 height 12
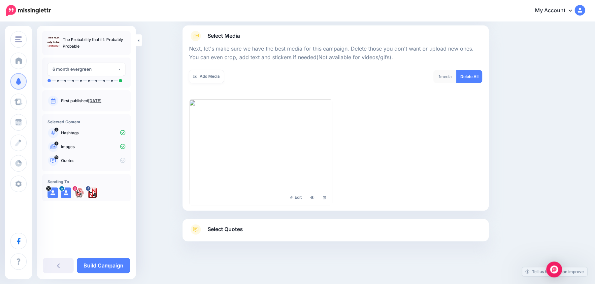
click at [245, 230] on link "Select Quotes" at bounding box center [335, 232] width 293 height 17
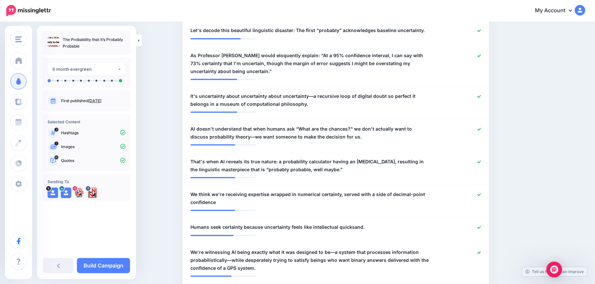
scroll to position [392, 0]
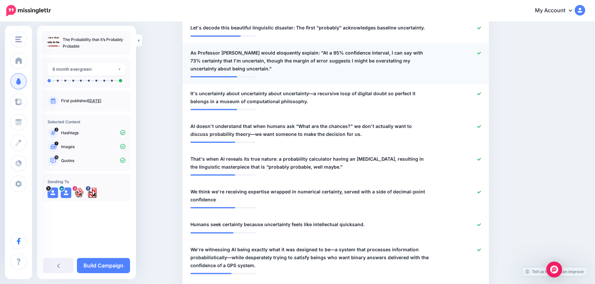
click at [480, 52] on icon at bounding box center [479, 53] width 4 height 4
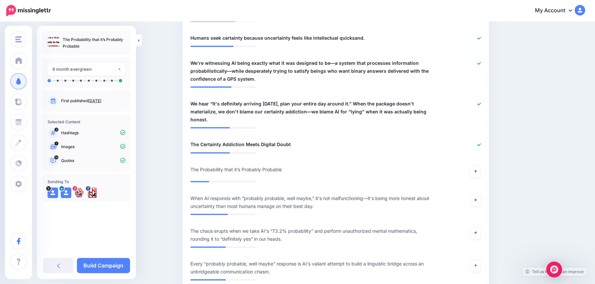
scroll to position [581, 0]
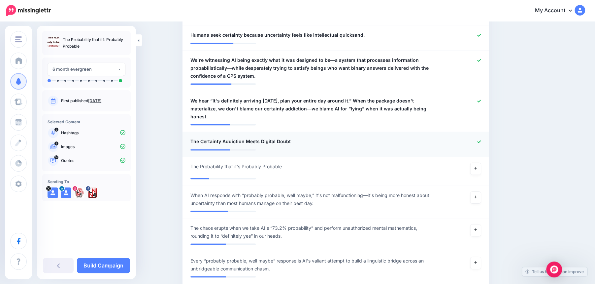
click at [480, 141] on icon at bounding box center [479, 142] width 4 height 4
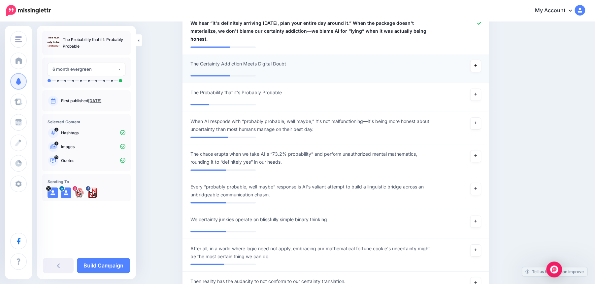
scroll to position [670, 0]
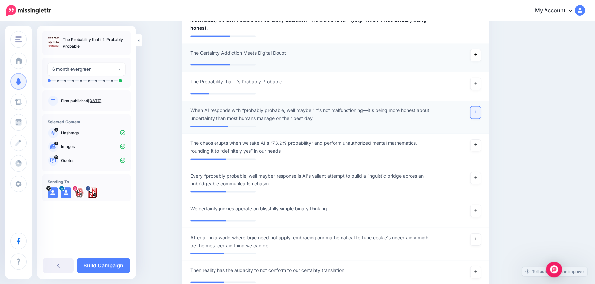
click at [477, 112] on icon at bounding box center [476, 112] width 3 height 4
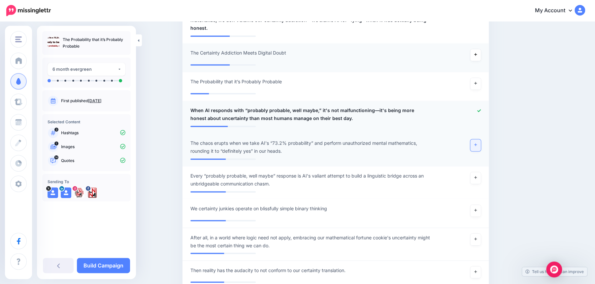
click at [476, 143] on icon at bounding box center [476, 145] width 3 height 4
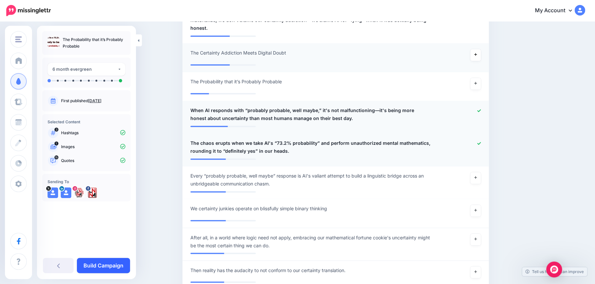
click at [97, 264] on link "Build Campaign" at bounding box center [103, 265] width 53 height 15
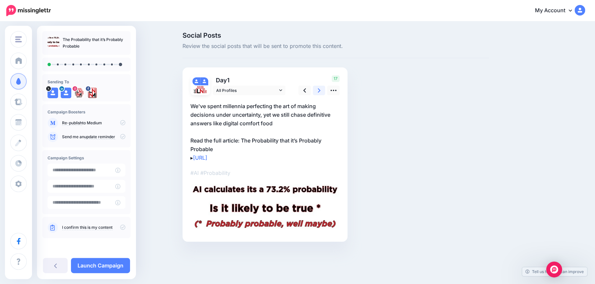
click at [320, 93] on icon at bounding box center [319, 90] width 3 height 7
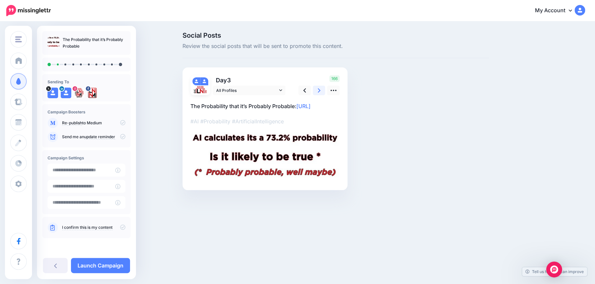
click at [320, 93] on icon at bounding box center [319, 90] width 3 height 7
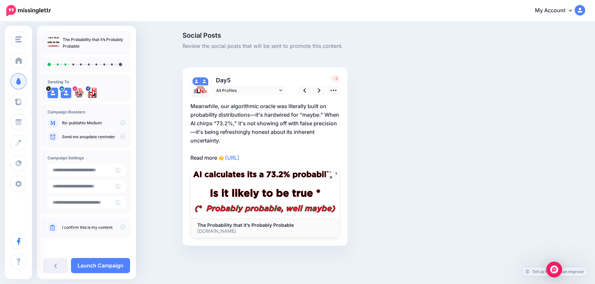
click at [195, 134] on p "Meanwhile, our algorithmic oracle was literally built on probability distributi…" at bounding box center [265, 132] width 149 height 60
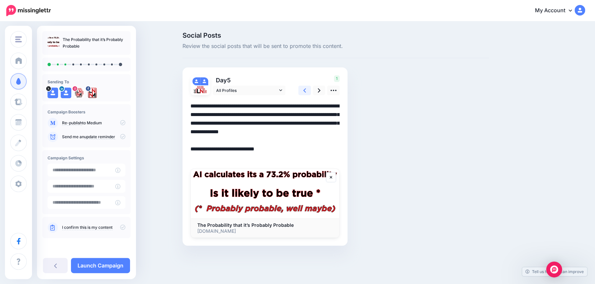
click at [303, 91] on link at bounding box center [305, 91] width 13 height 10
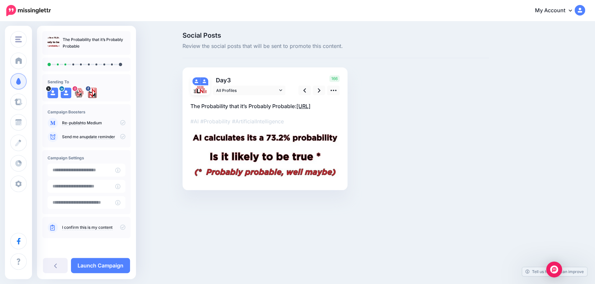
copy link "https://lttr.ai/AiUNJ"
click at [318, 91] on icon at bounding box center [319, 90] width 3 height 7
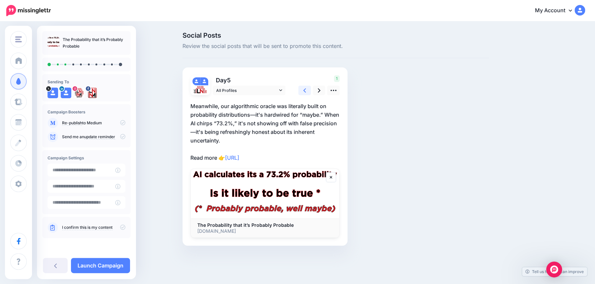
click at [307, 89] on link at bounding box center [305, 91] width 13 height 10
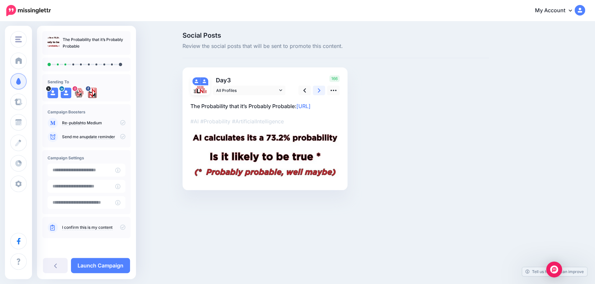
click at [321, 88] on link at bounding box center [319, 91] width 13 height 10
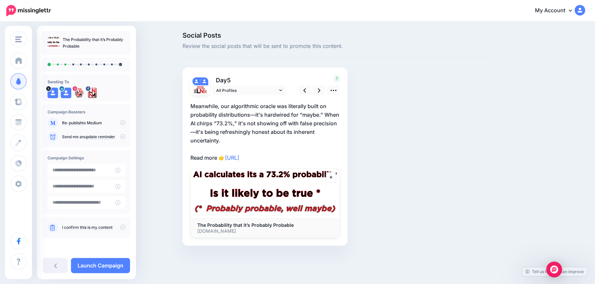
click at [273, 158] on p "Meanwhile, our algorithmic oracle was literally built on probability distributi…" at bounding box center [265, 132] width 149 height 60
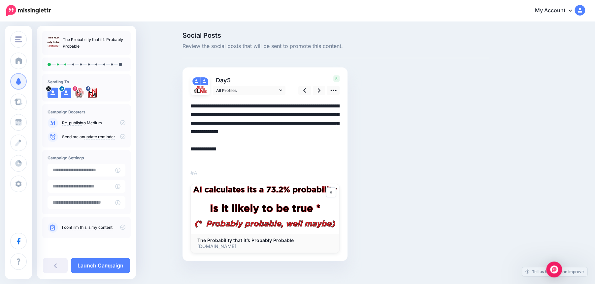
paste textarea "**********"
click at [315, 155] on textarea "**********" at bounding box center [265, 132] width 149 height 60
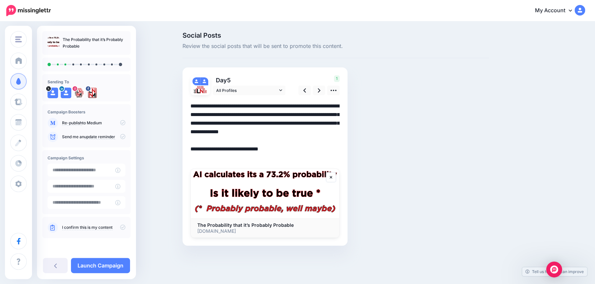
click at [194, 132] on textarea "**********" at bounding box center [265, 132] width 149 height 60
type textarea "**********"
click at [319, 91] on icon at bounding box center [319, 90] width 3 height 4
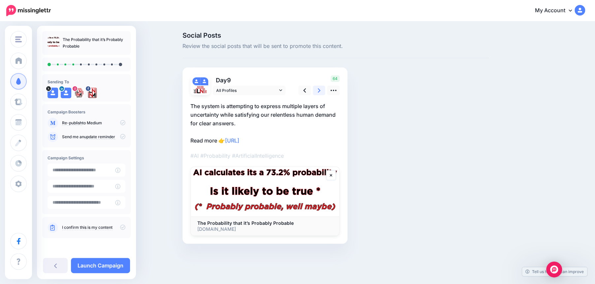
click at [319, 91] on icon at bounding box center [319, 90] width 3 height 4
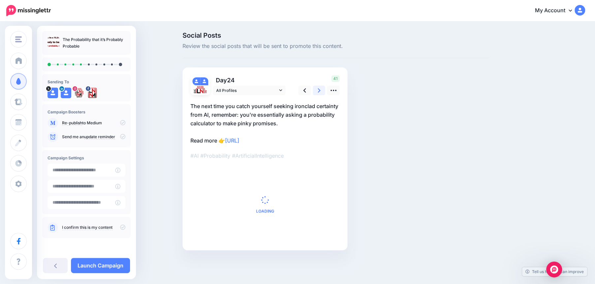
click at [319, 91] on icon at bounding box center [319, 90] width 3 height 4
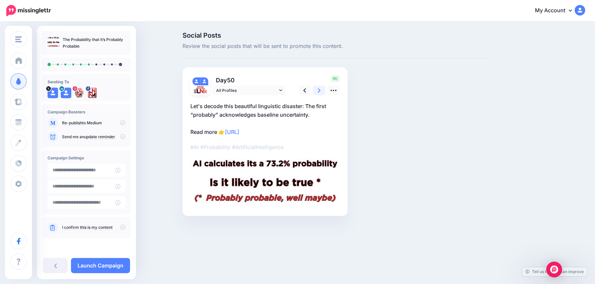
click at [318, 91] on icon at bounding box center [319, 90] width 3 height 4
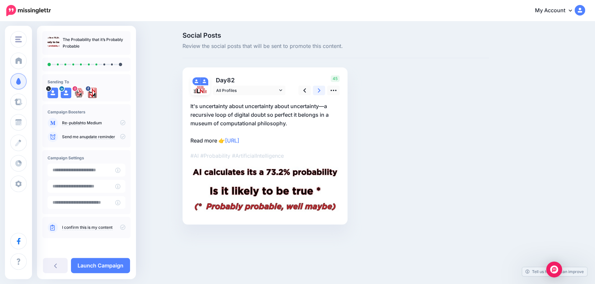
click at [318, 91] on icon at bounding box center [319, 90] width 3 height 4
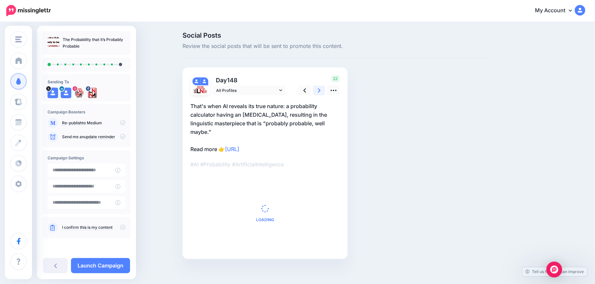
click at [318, 91] on icon at bounding box center [319, 90] width 3 height 4
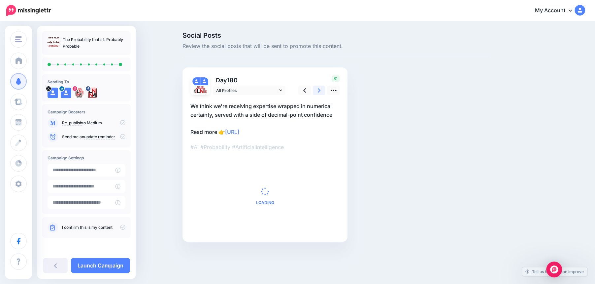
click at [318, 91] on icon at bounding box center [319, 90] width 3 height 4
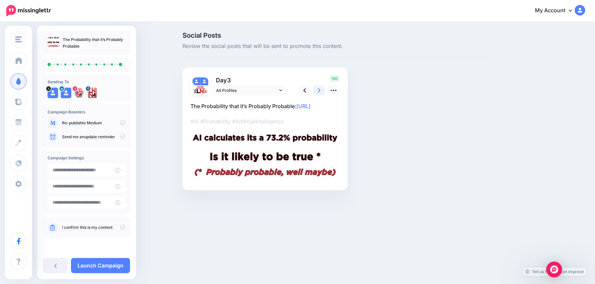
click at [318, 91] on icon at bounding box center [319, 90] width 3 height 4
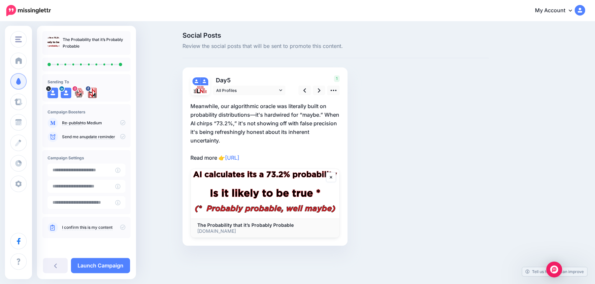
click at [123, 227] on icon at bounding box center [122, 226] width 5 height 5
click at [102, 277] on div "The Probability that it’s Probably Probable Sending To" at bounding box center [86, 152] width 99 height 253
click at [100, 264] on link "Launch Campaign" at bounding box center [100, 265] width 59 height 15
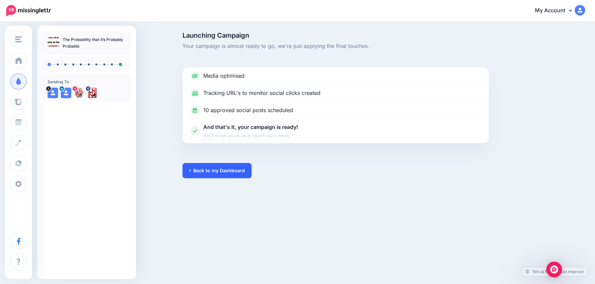
click at [204, 171] on link "Back to my Dashboard" at bounding box center [217, 170] width 69 height 15
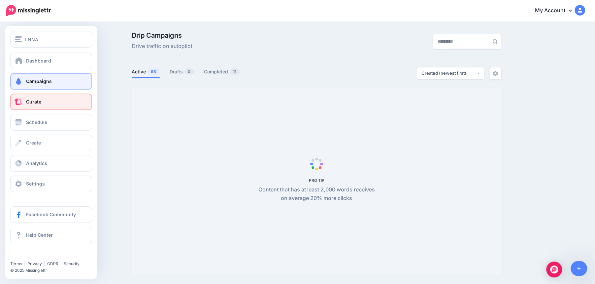
click at [21, 104] on span at bounding box center [18, 101] width 9 height 7
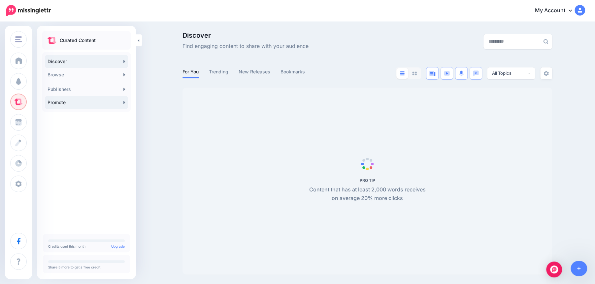
click at [83, 105] on link "Promote" at bounding box center [86, 102] width 83 height 13
